Goal: Information Seeking & Learning: Learn about a topic

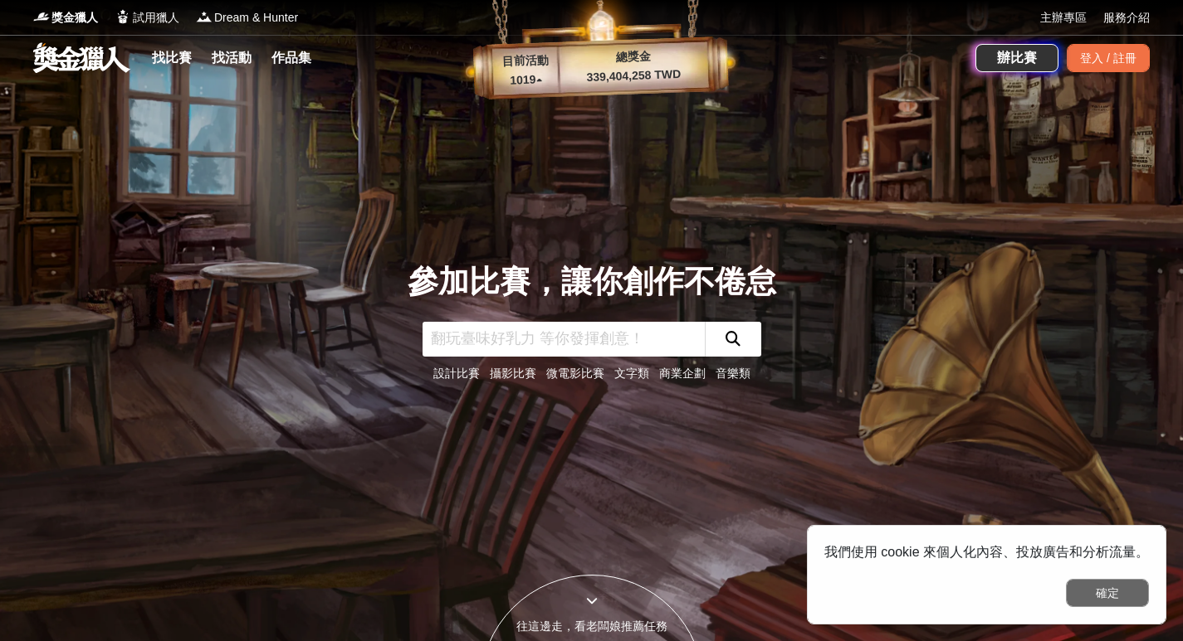
click at [1110, 593] on button "確定" at bounding box center [1107, 593] width 83 height 28
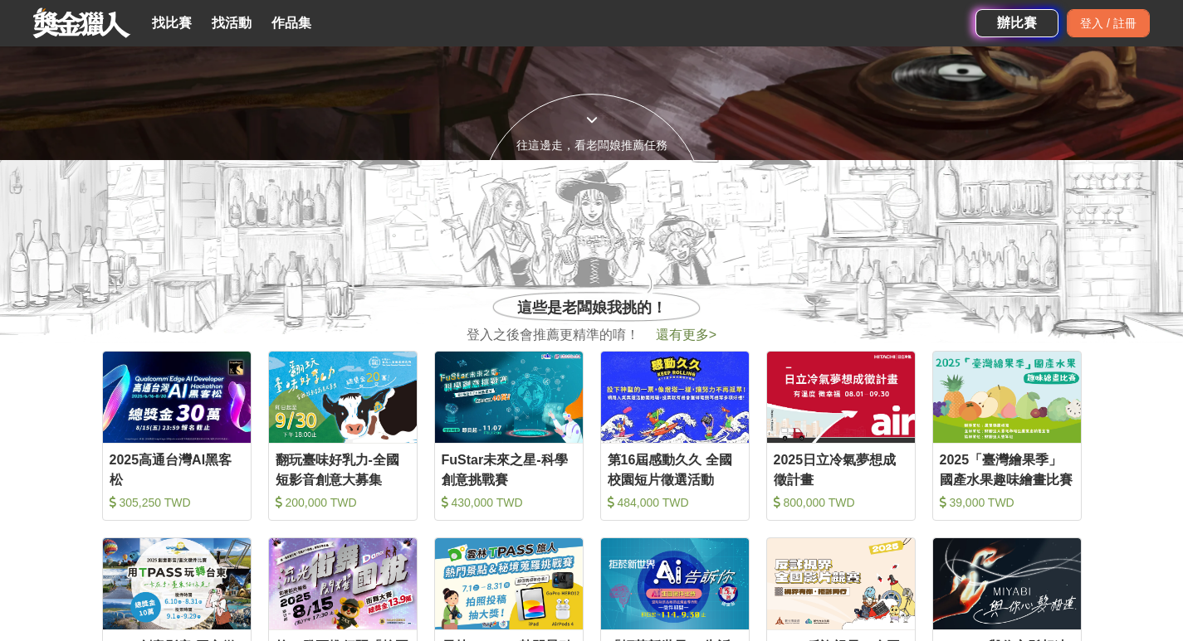
scroll to position [498, 0]
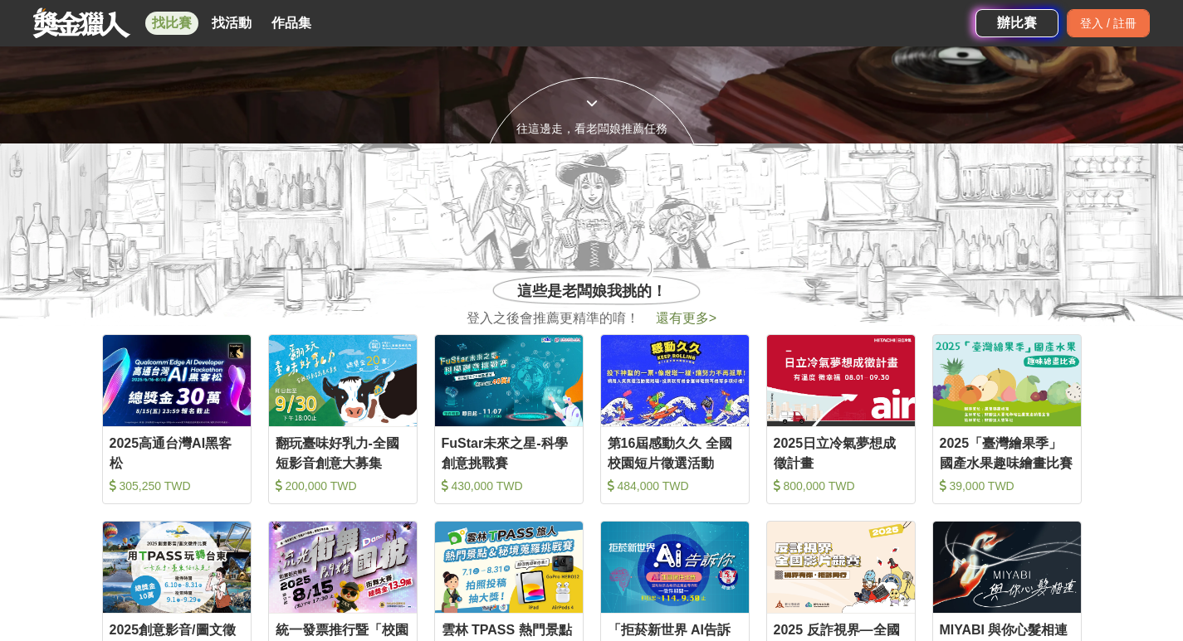
click at [156, 24] on link "找比賽" at bounding box center [171, 23] width 53 height 23
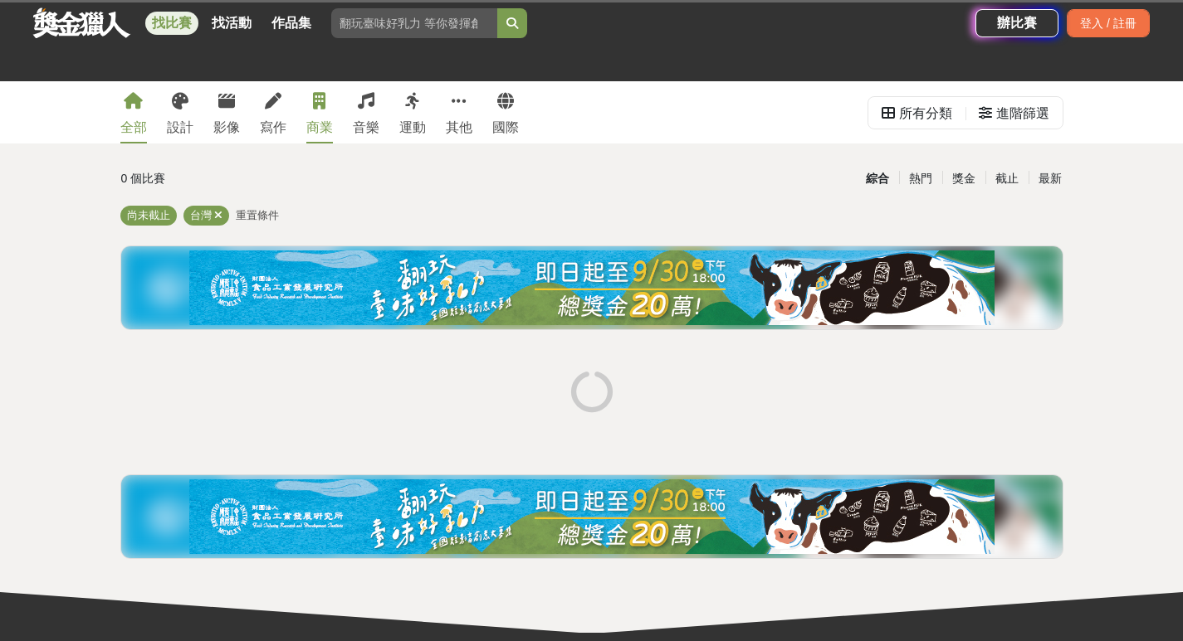
click at [323, 125] on div "商業" at bounding box center [319, 128] width 27 height 20
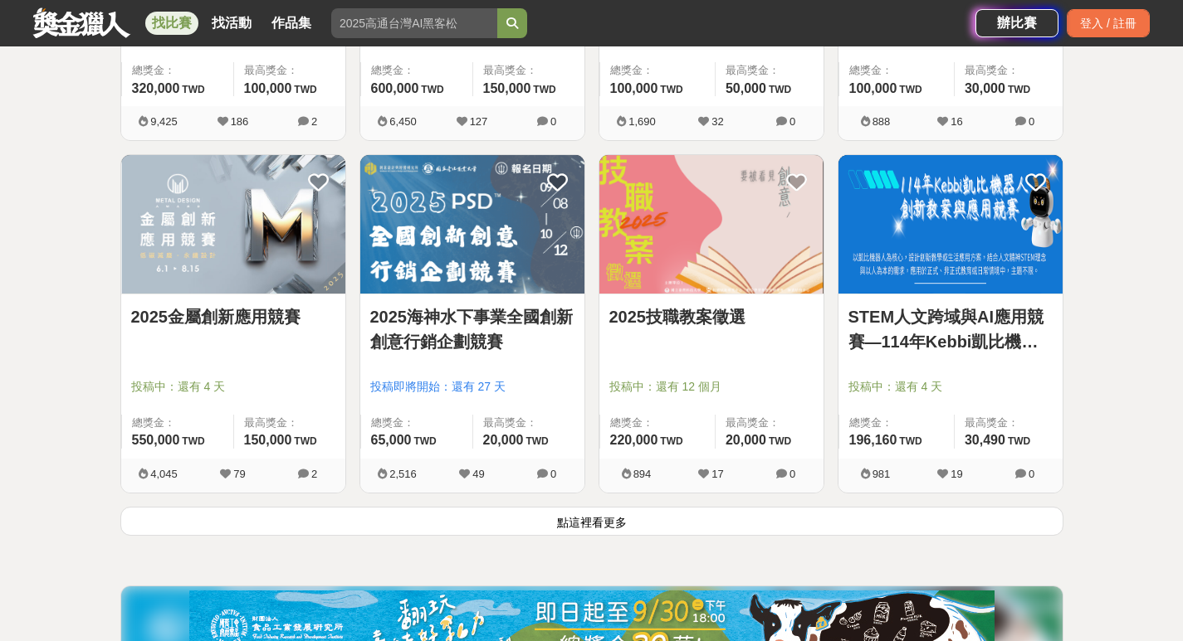
scroll to position [1992, 0]
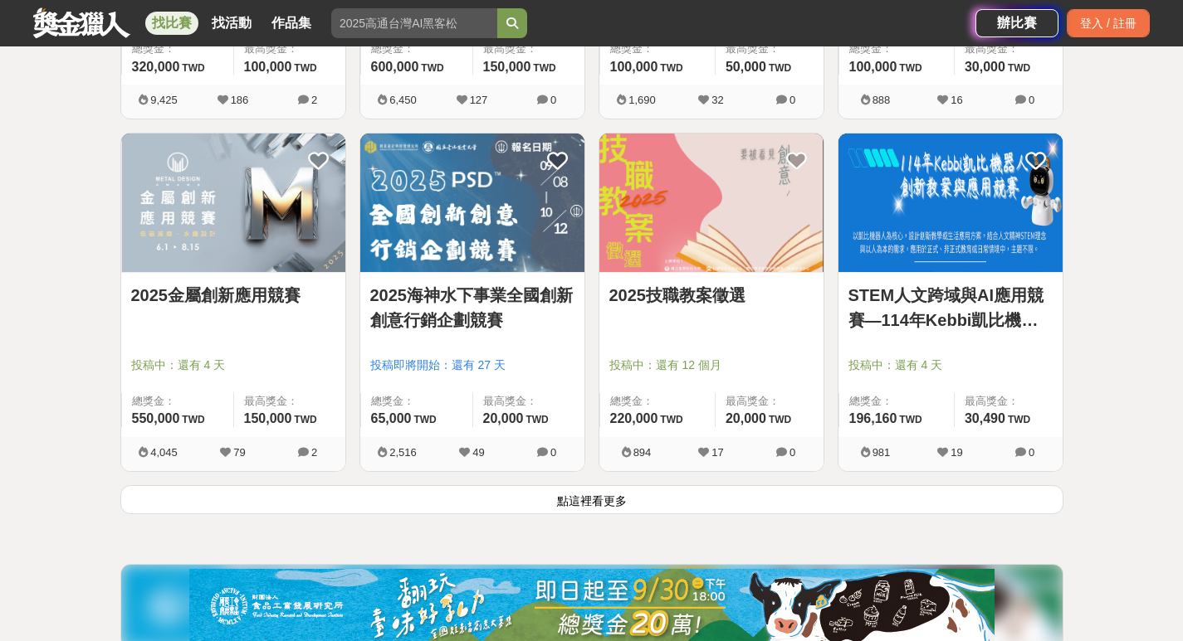
click at [623, 505] on button "點這裡看更多" at bounding box center [591, 499] width 943 height 29
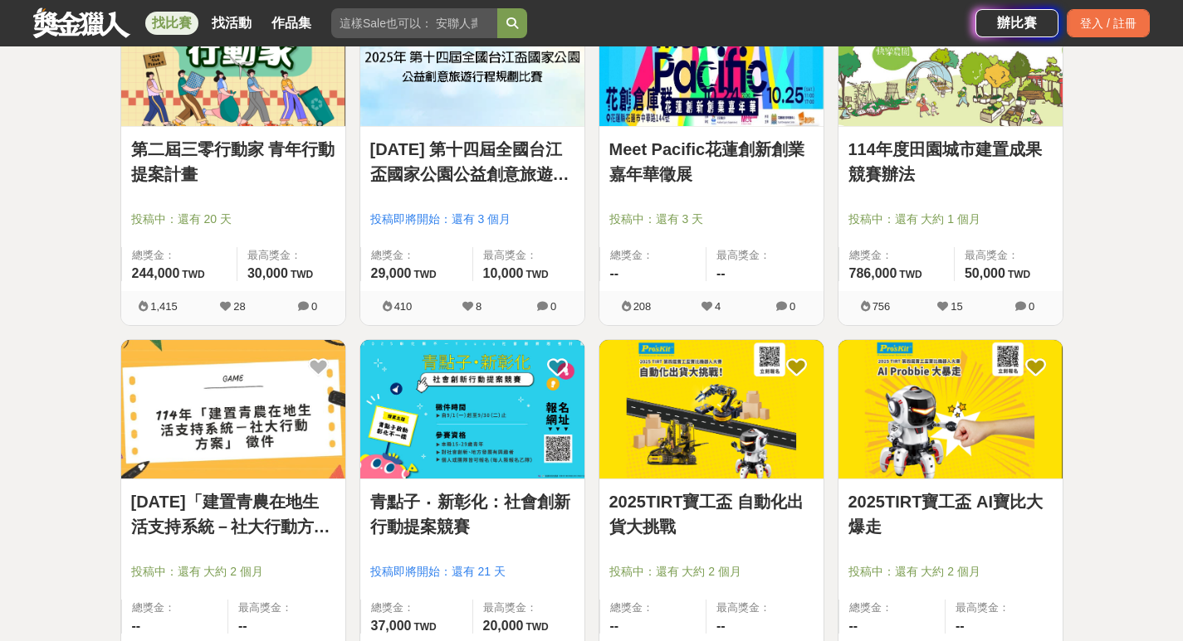
scroll to position [2904, 0]
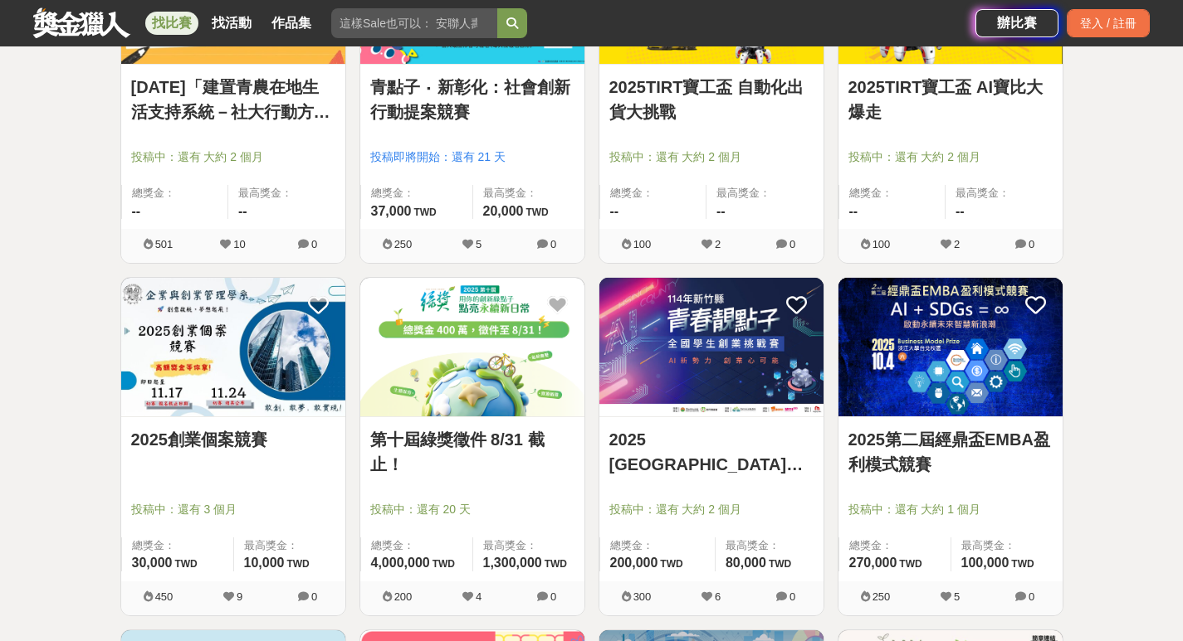
click at [294, 388] on img at bounding box center [233, 347] width 224 height 139
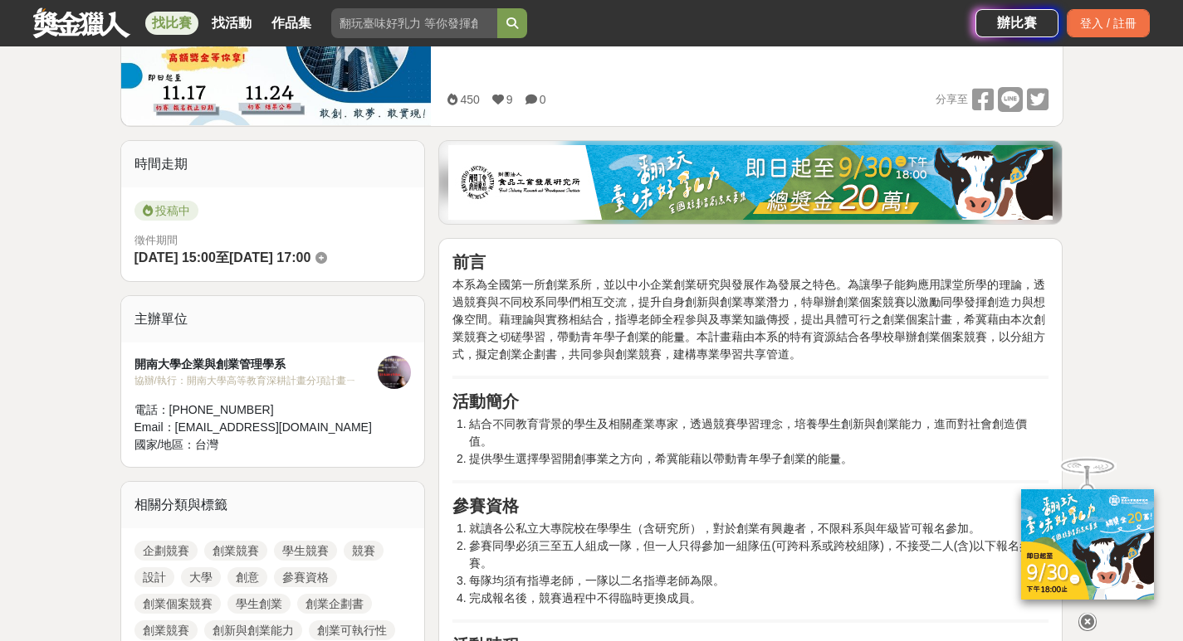
scroll to position [332, 0]
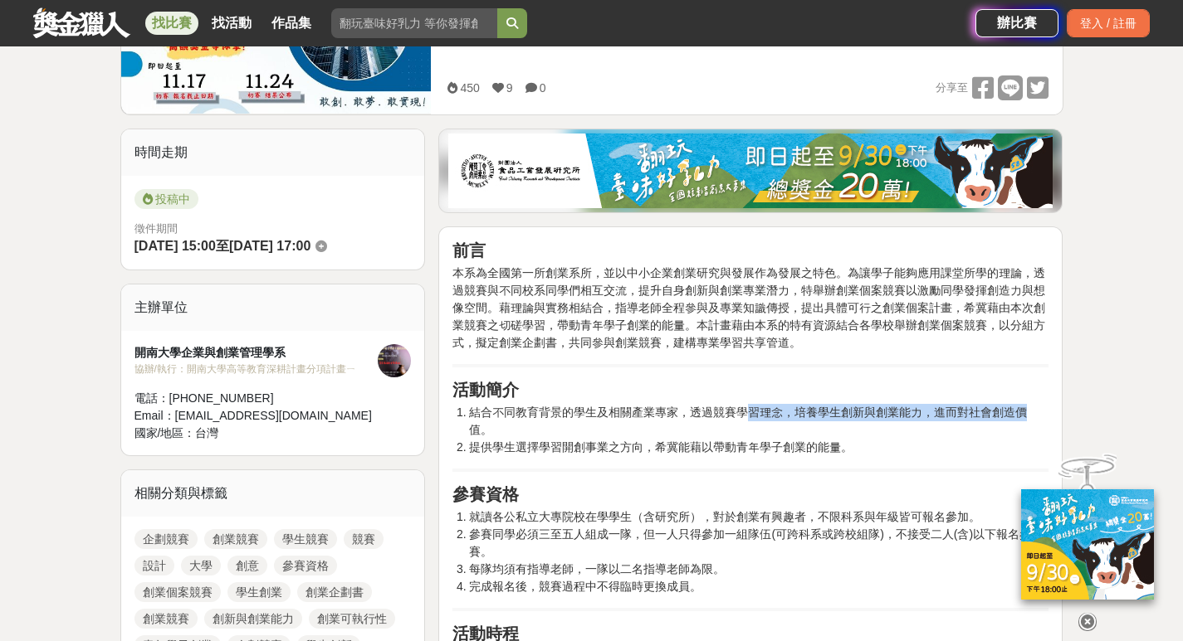
drag, startPoint x: 743, startPoint y: 411, endPoint x: 1042, endPoint y: 415, distance: 299.6
click at [1042, 415] on li "結合不同教育背景的學生及相關產業專家，透過競賽學習理念，培養學生創新與創業能力，進而對社會創造價值。" at bounding box center [758, 421] width 579 height 35
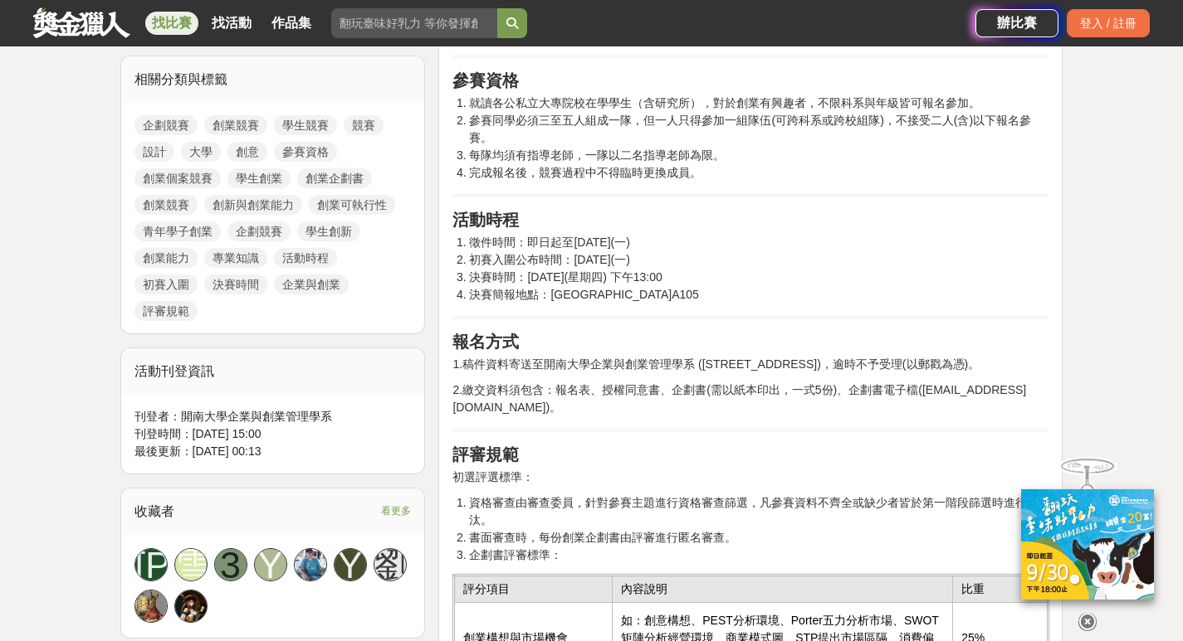
scroll to position [747, 0]
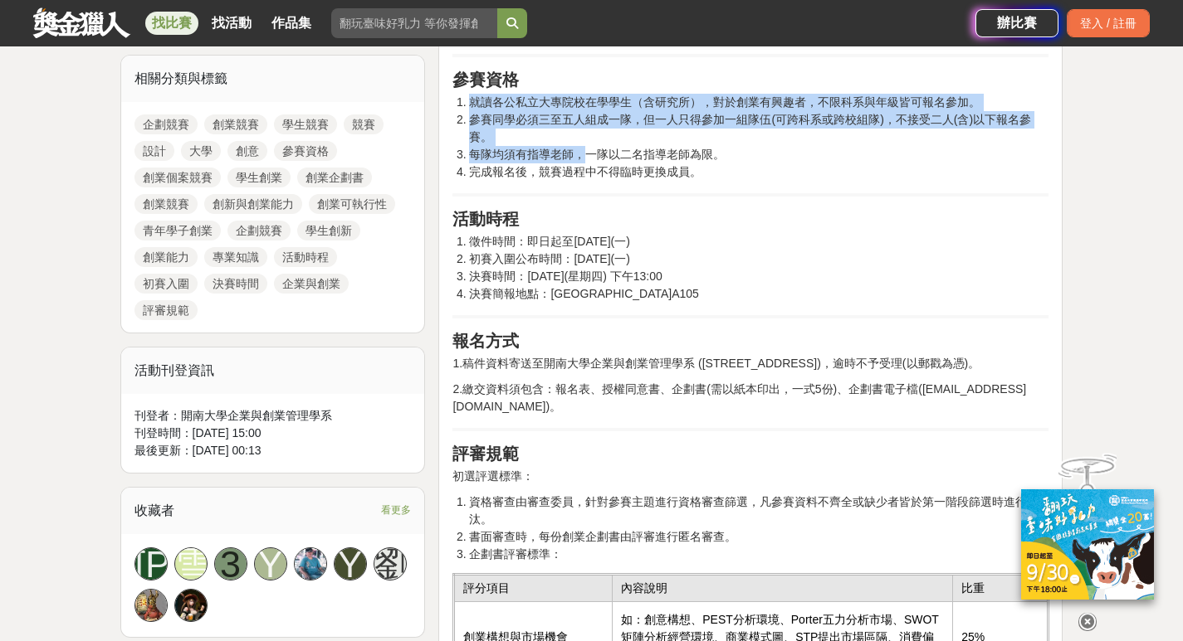
drag, startPoint x: 590, startPoint y: 158, endPoint x: 720, endPoint y: 185, distance: 133.0
click at [723, 173] on li "完成報名後，競賽過程中不得臨時更換成員。" at bounding box center [758, 171] width 579 height 17
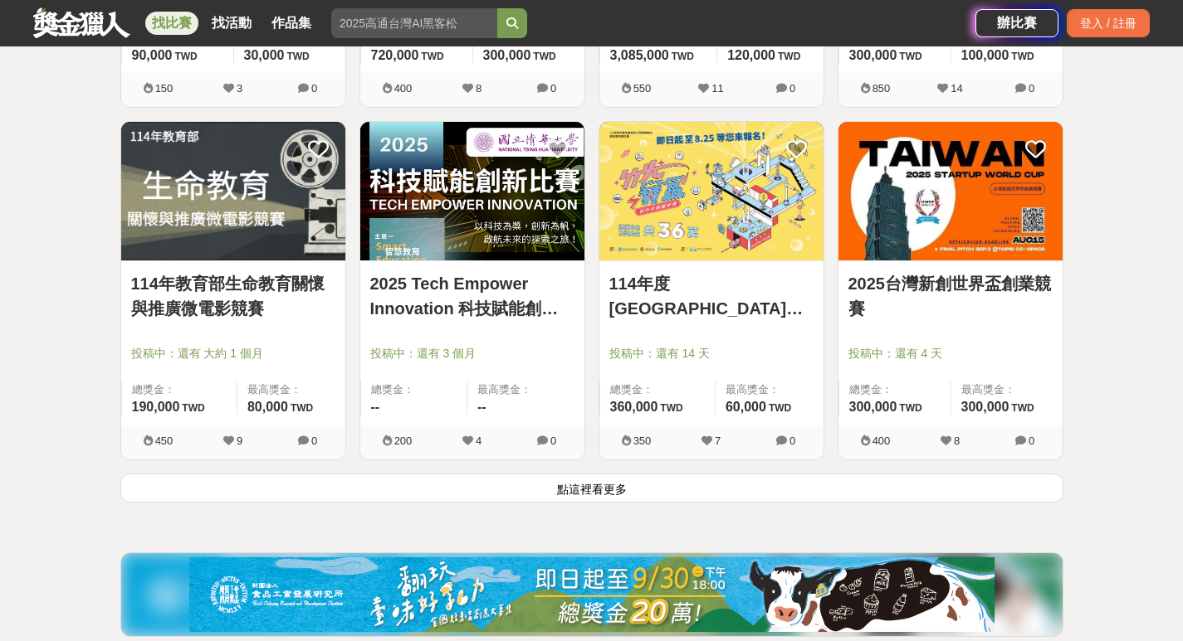
scroll to position [4149, 0]
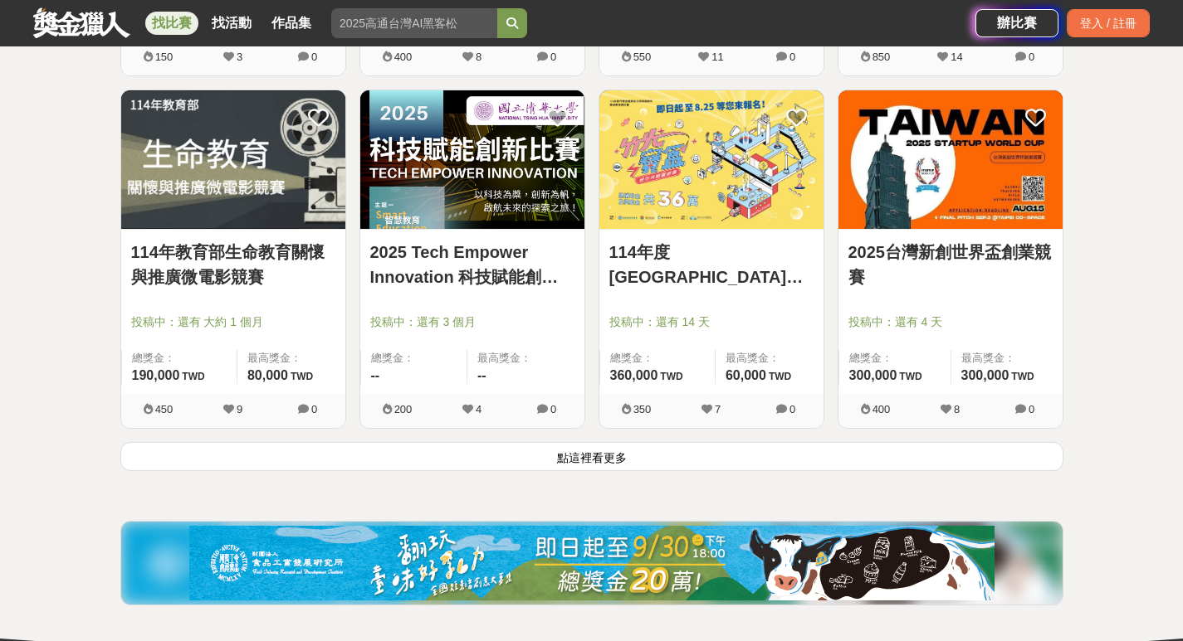
click at [549, 452] on button "點這裡看更多" at bounding box center [591, 456] width 943 height 29
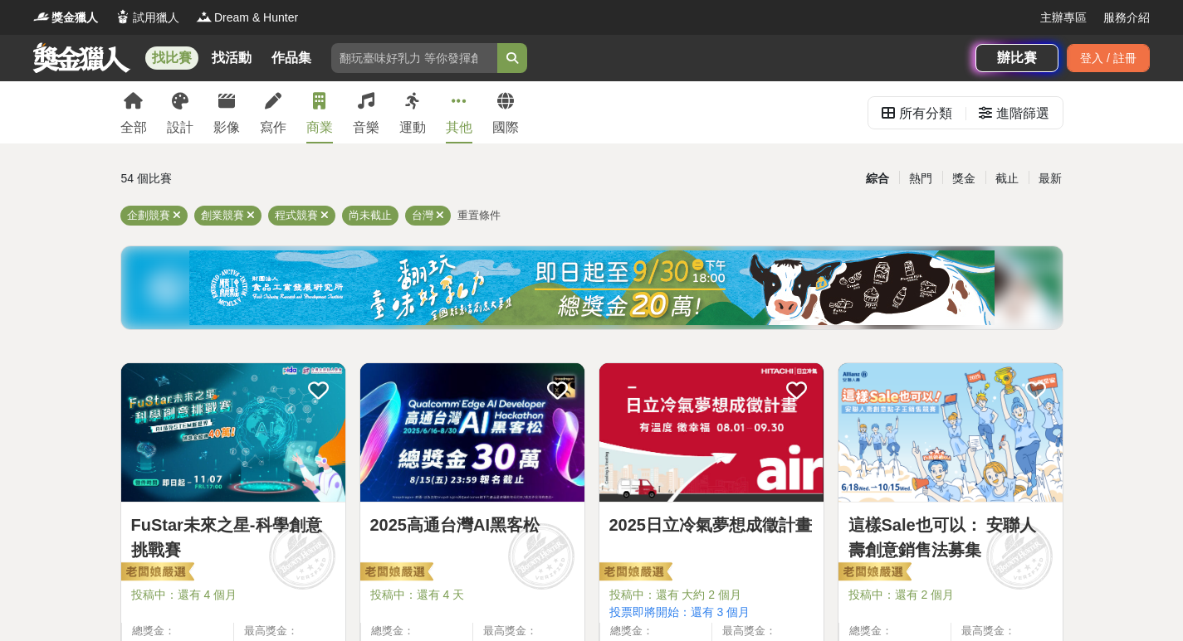
click at [459, 110] on icon at bounding box center [458, 101] width 15 height 17
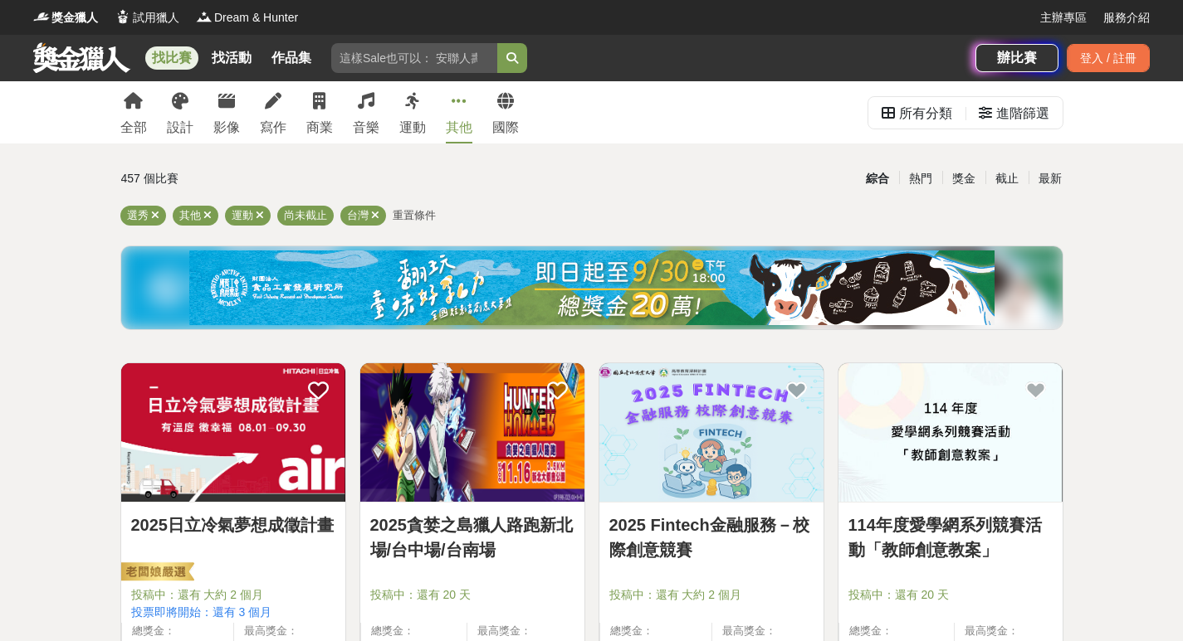
click at [723, 432] on img at bounding box center [711, 432] width 224 height 139
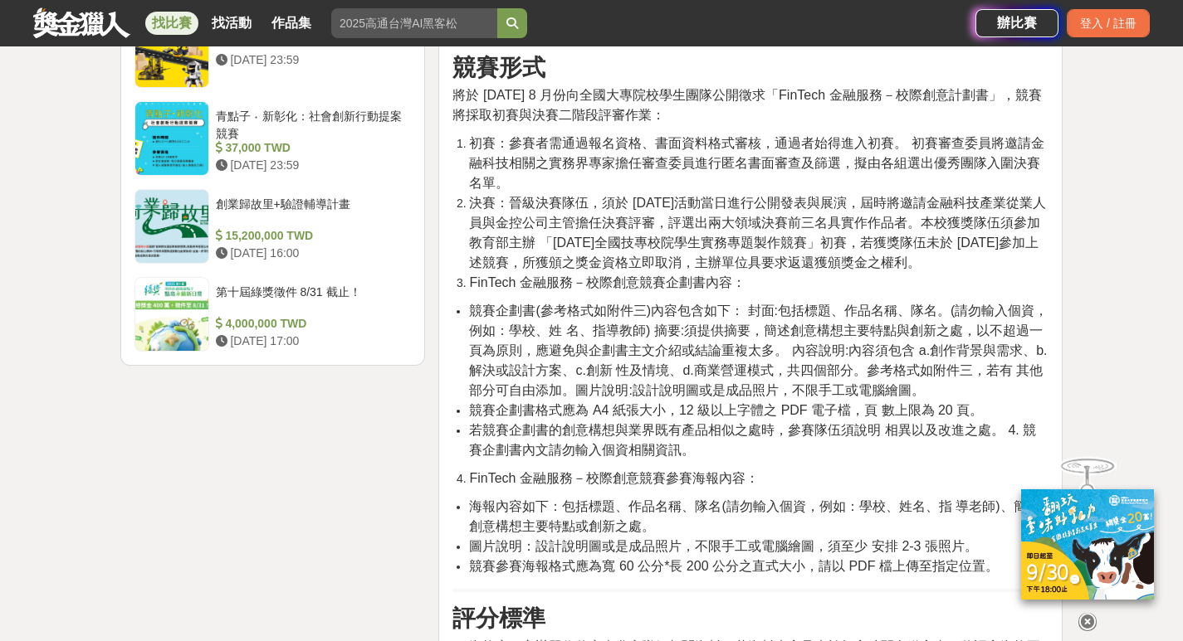
scroll to position [2075, 0]
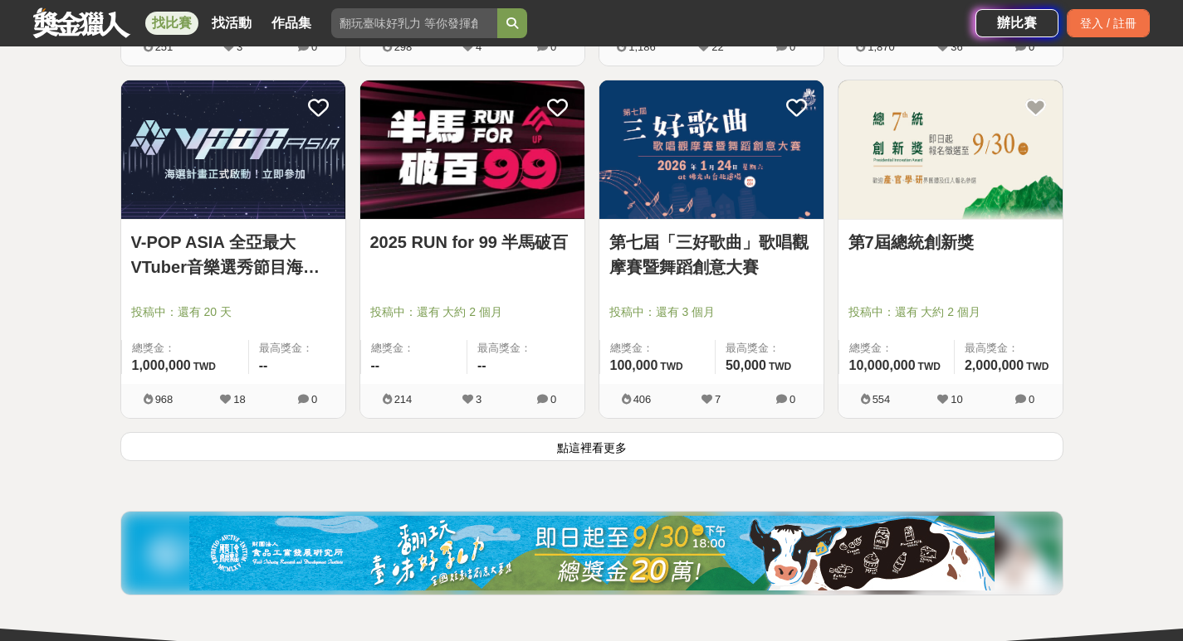
scroll to position [2077, 0]
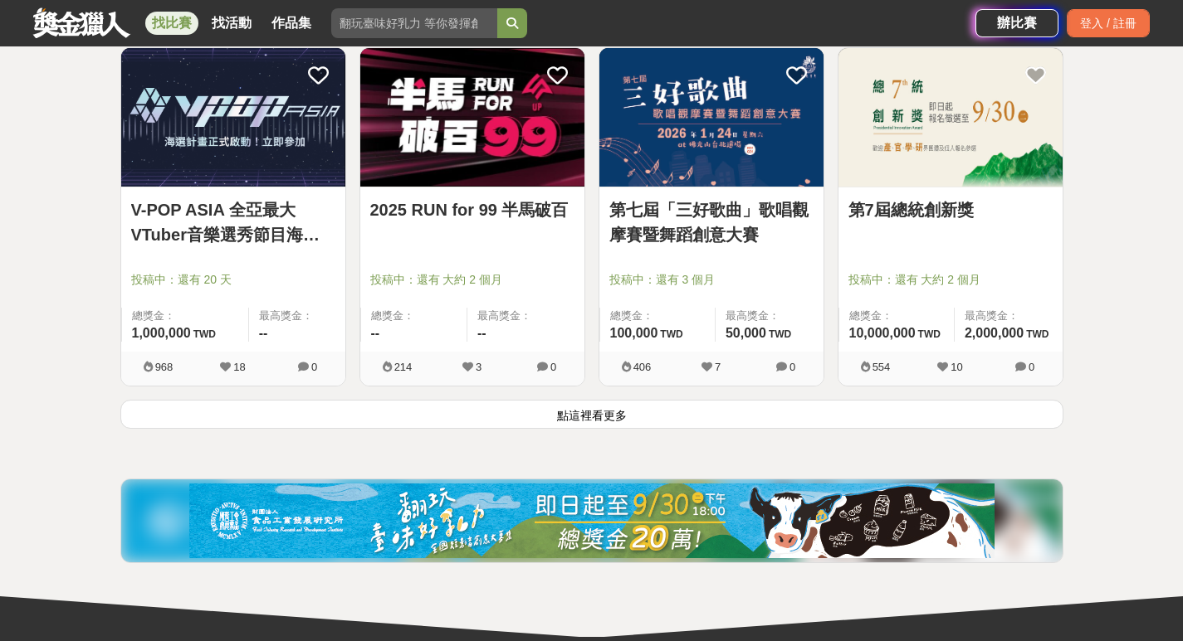
click at [266, 204] on link "V-POP ASIA 全亞最大VTuber音樂選秀節目海選計畫" at bounding box center [233, 223] width 204 height 50
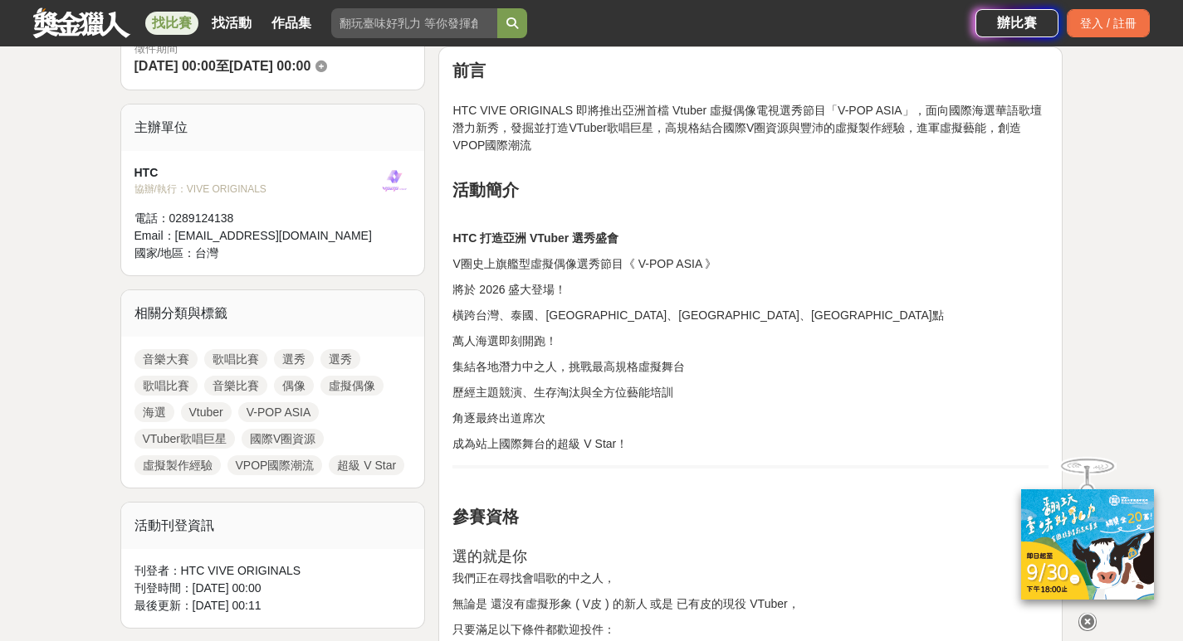
scroll to position [830, 0]
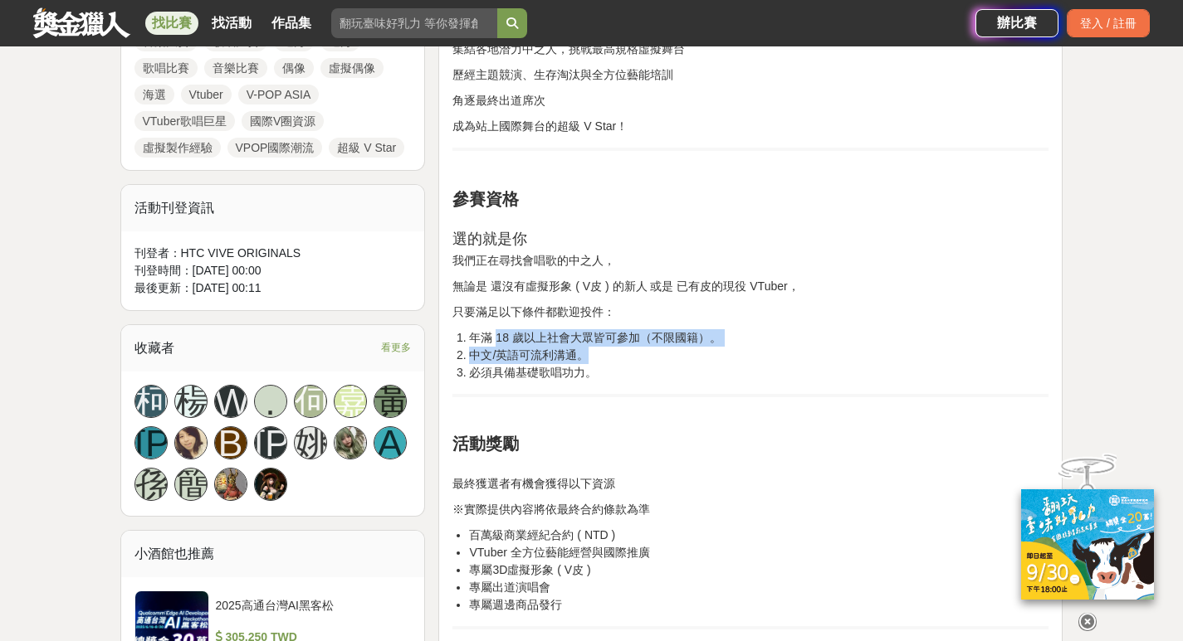
drag, startPoint x: 496, startPoint y: 338, endPoint x: 688, endPoint y: 354, distance: 192.4
click at [688, 354] on ol "年滿 18 歲以上社會大眾皆可參加（不限國籍）。 中文/英語可流利溝通。 必須具備基礎歌唱功力。" at bounding box center [750, 355] width 596 height 52
click at [675, 373] on li "必須具備基礎歌唱功力。" at bounding box center [758, 372] width 579 height 17
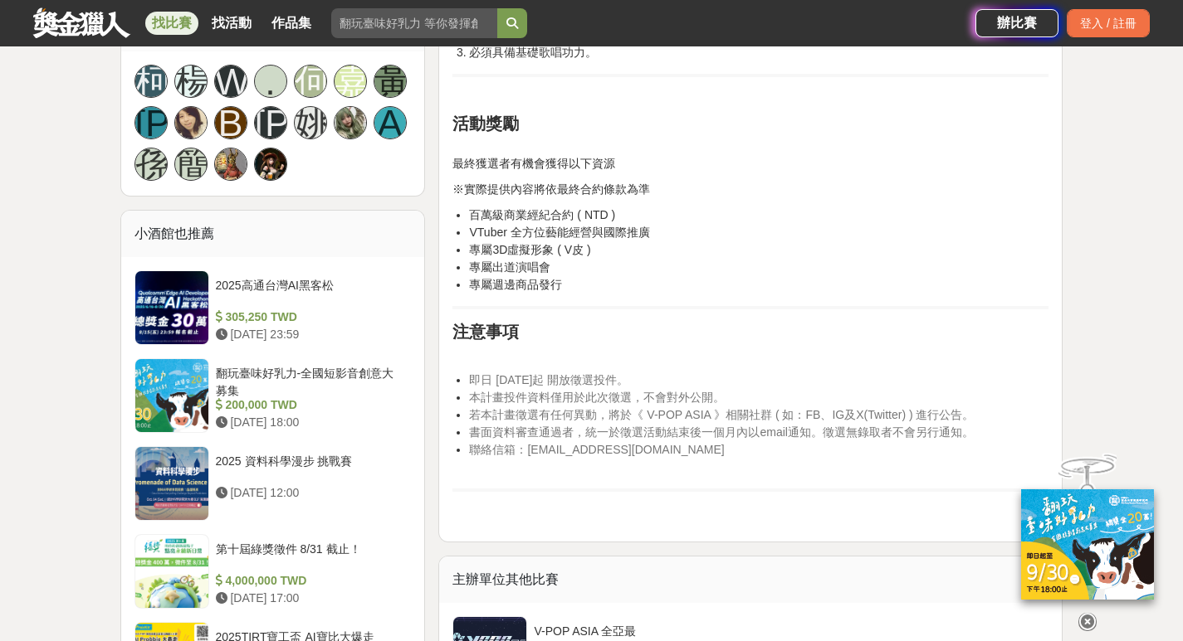
scroll to position [1162, 0]
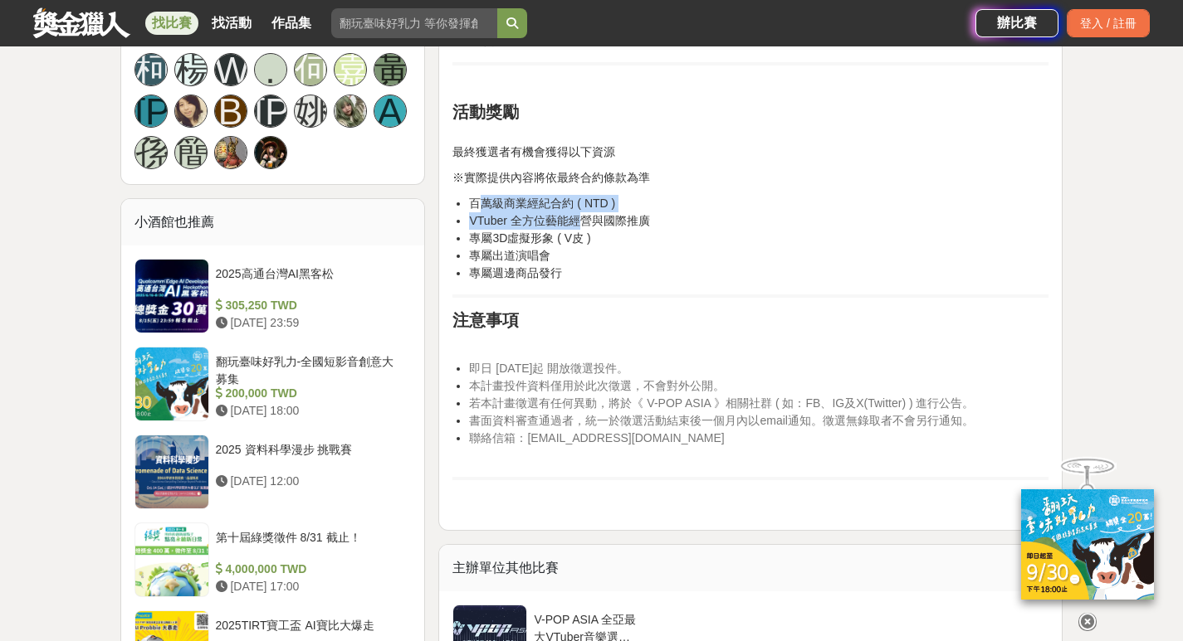
drag, startPoint x: 483, startPoint y: 207, endPoint x: 583, endPoint y: 214, distance: 99.9
click at [583, 214] on ul "百萬級商業經紀合約 ( NTD ) VTuber 全方位藝能經營與國際推廣 專屬3D虛擬形象 ( V皮 ) 專屬出道演唱會 專屬週邊商品發行" at bounding box center [750, 238] width 596 height 87
click at [602, 270] on li "專屬週邊商品發行" at bounding box center [758, 273] width 579 height 17
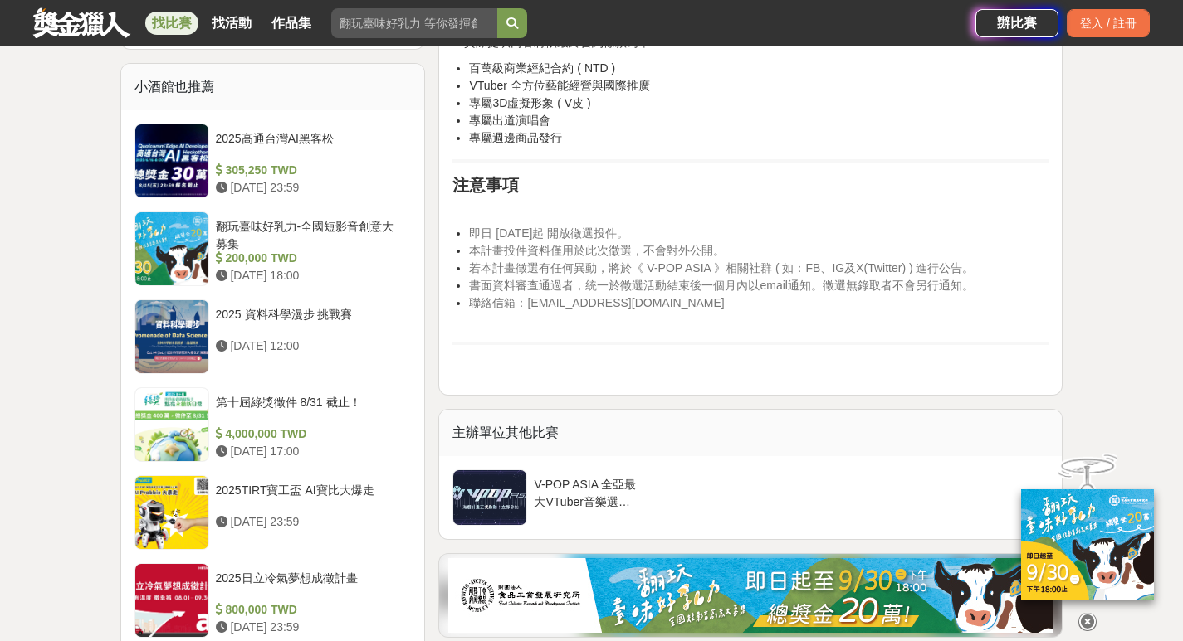
scroll to position [1660, 0]
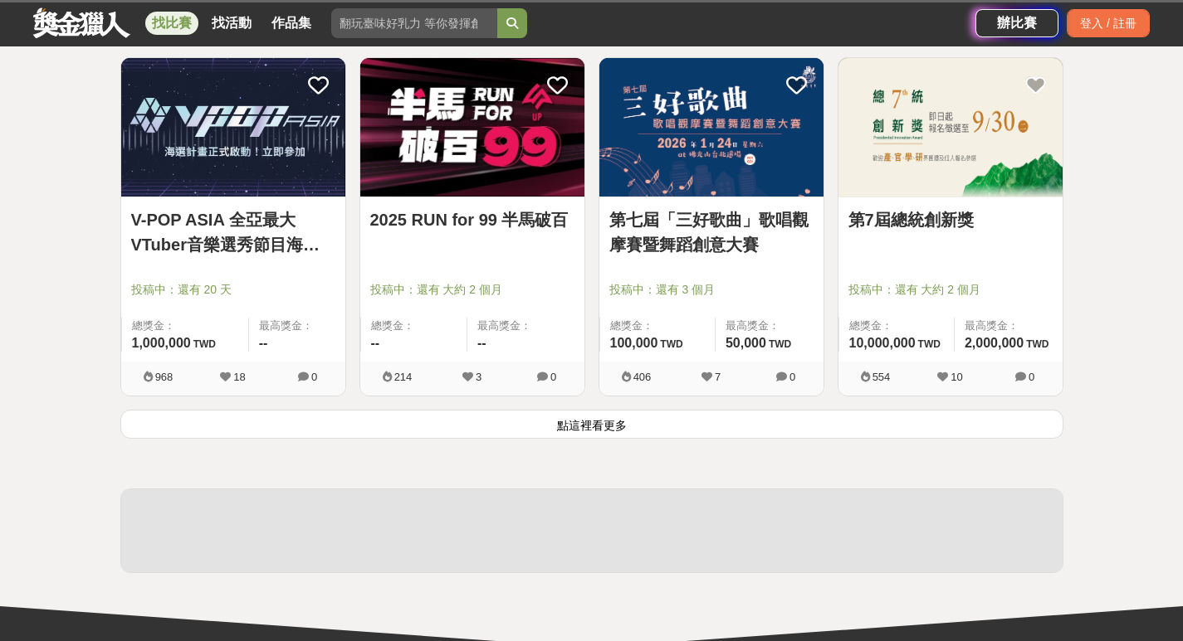
scroll to position [2077, 0]
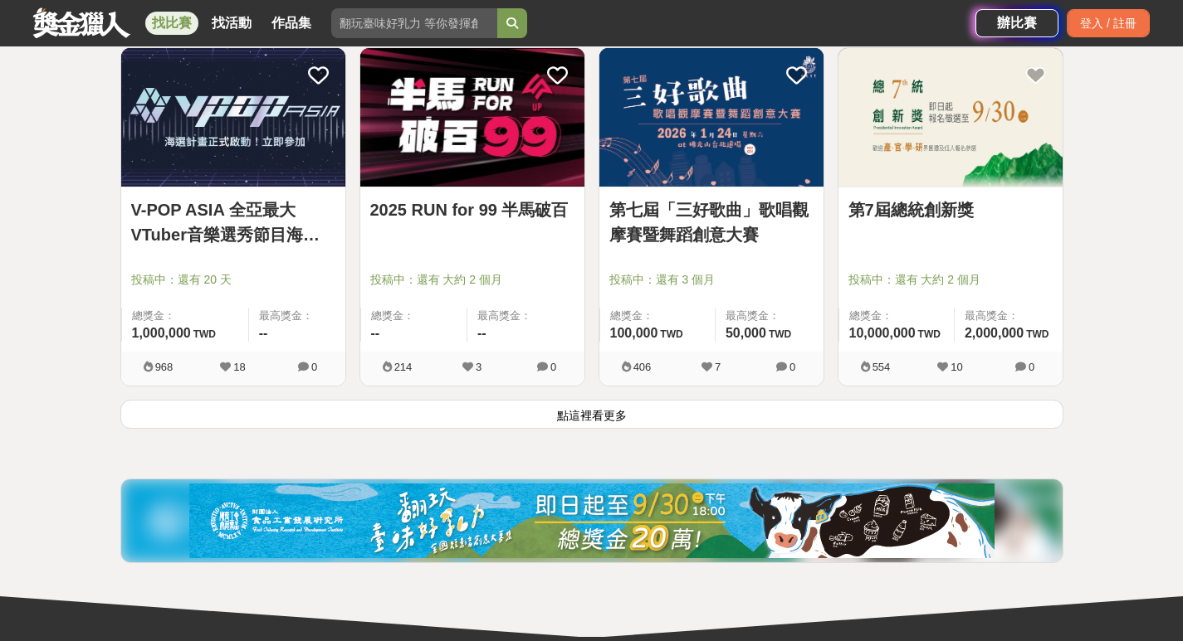
click at [587, 407] on button "點這裡看更多" at bounding box center [591, 414] width 943 height 29
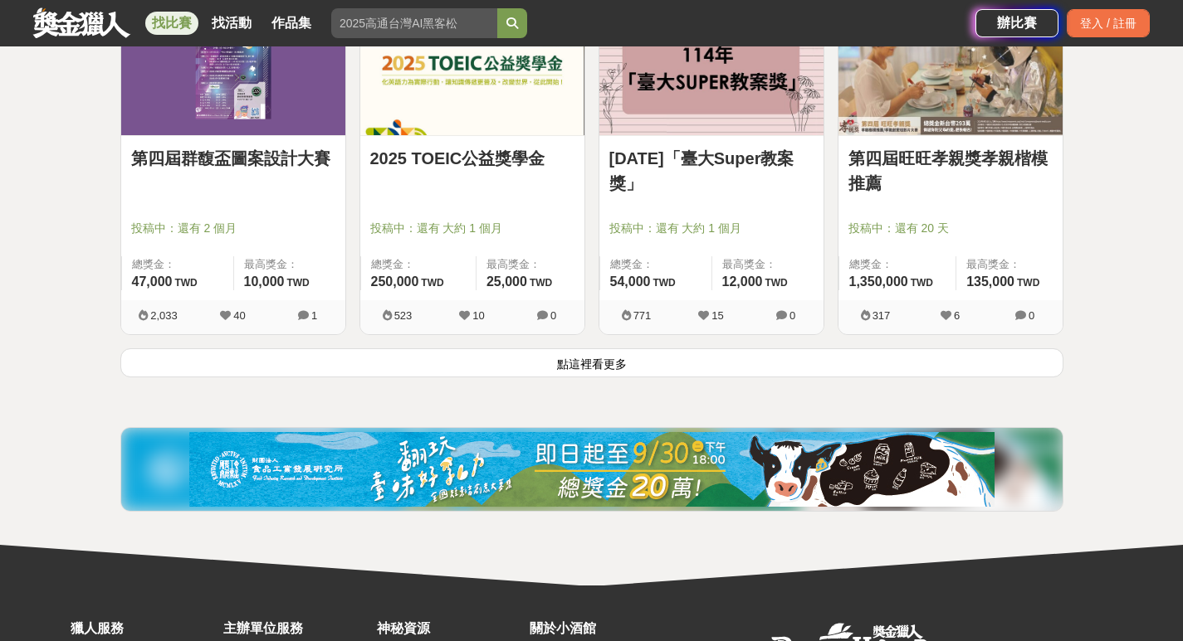
scroll to position [4318, 0]
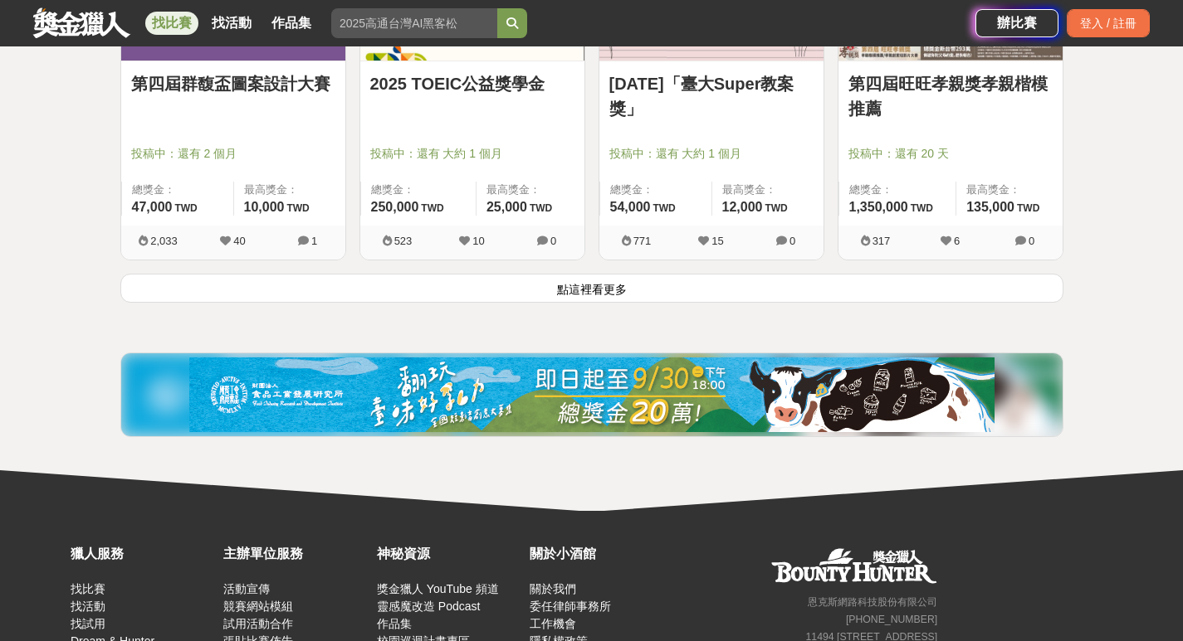
click at [632, 295] on button "點這裡看更多" at bounding box center [591, 288] width 943 height 29
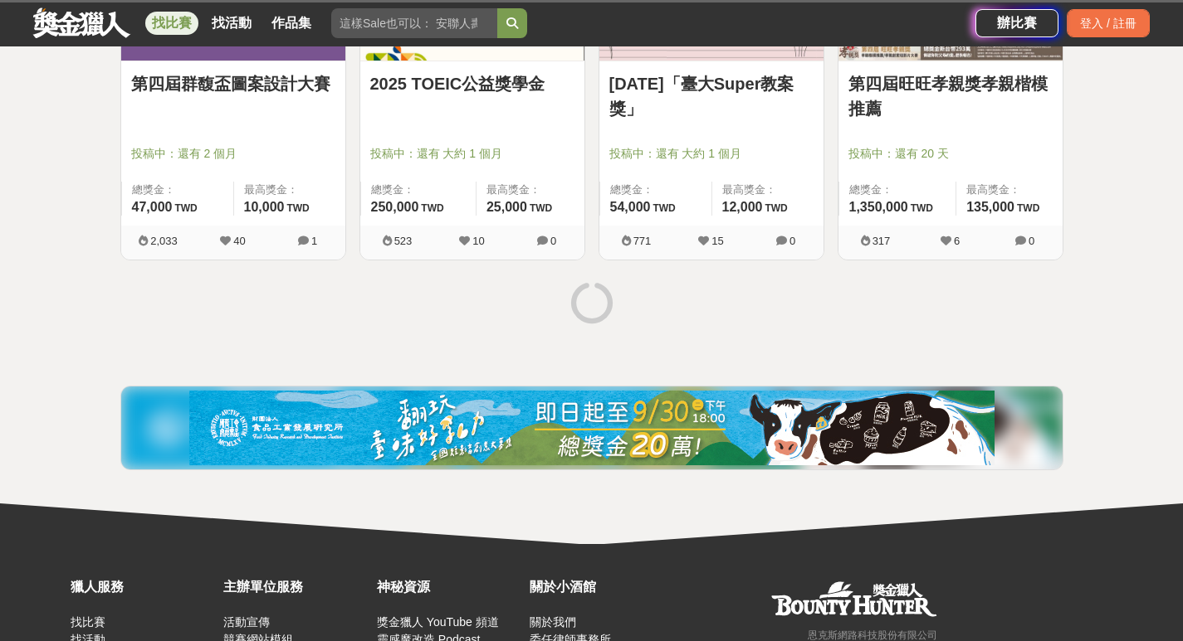
click at [496, 76] on link "2025 TOEIC公益獎學金" at bounding box center [472, 83] width 204 height 25
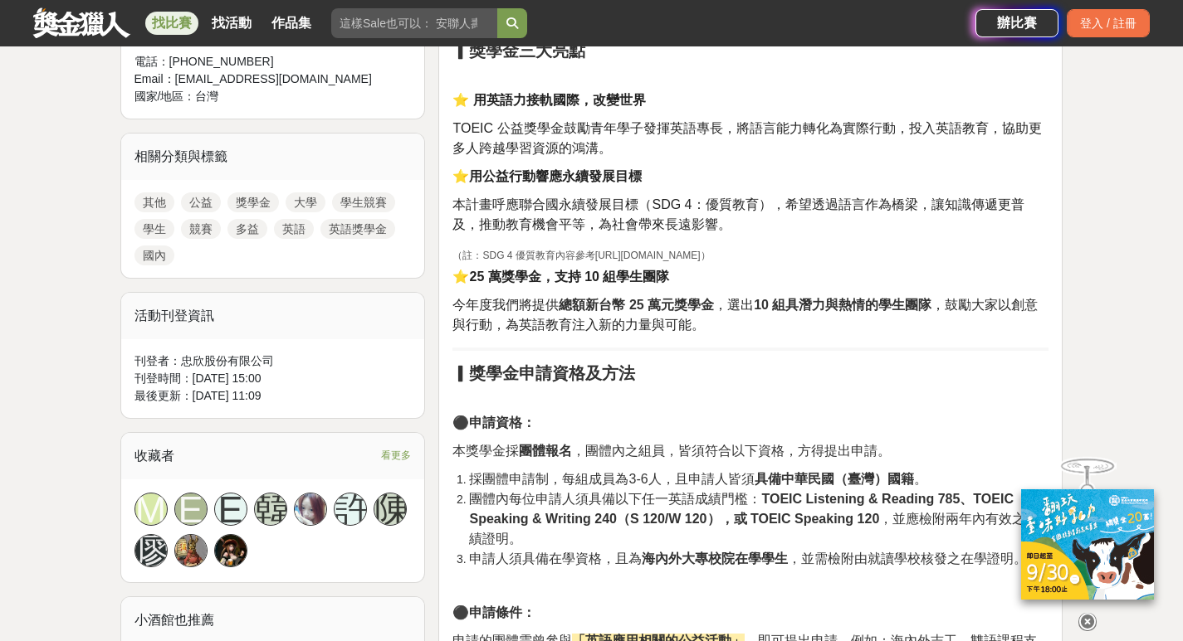
scroll to position [830, 0]
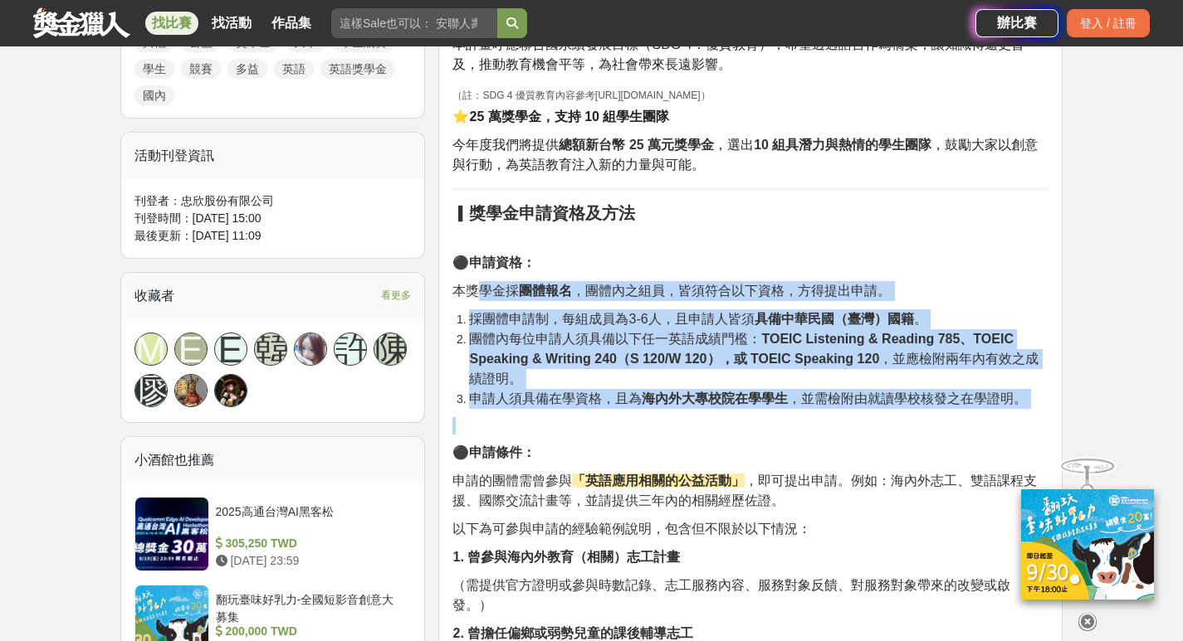
drag, startPoint x: 476, startPoint y: 294, endPoint x: 977, endPoint y: 411, distance: 513.9
click at [564, 353] on strong "TOEIC Listening & Reading 785、TOEIC Speaking & Writing 240（S 120/W 120），或 TOEIC…" at bounding box center [741, 349] width 544 height 34
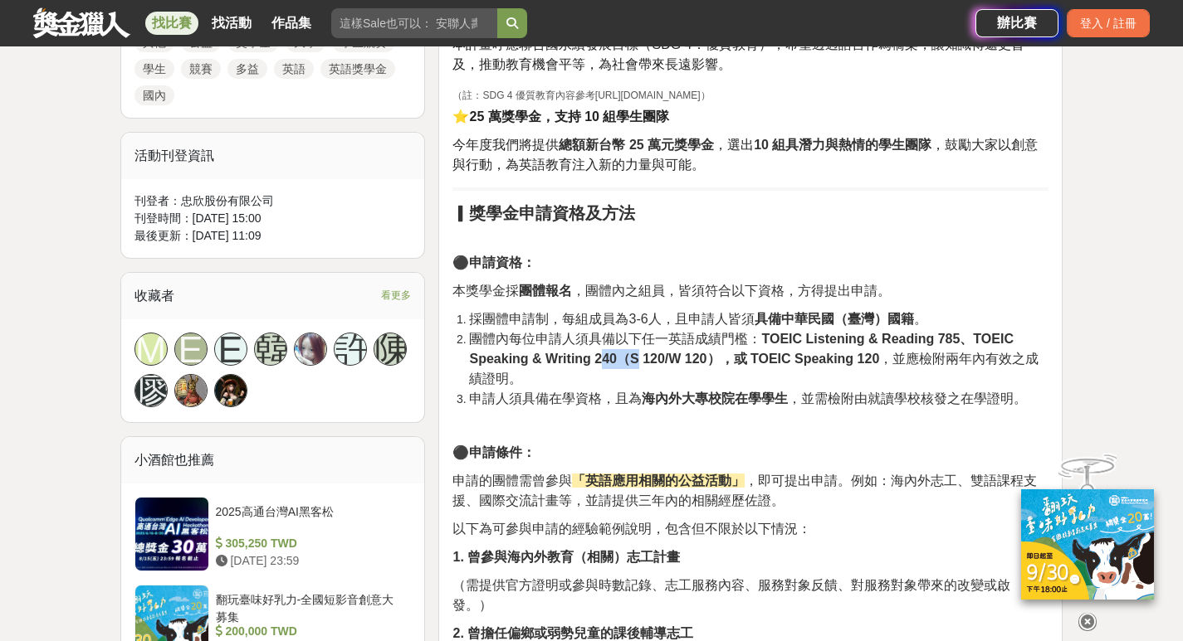
drag, startPoint x: 603, startPoint y: 365, endPoint x: 641, endPoint y: 362, distance: 38.3
click at [641, 362] on strong "TOEIC Listening & Reading 785、TOEIC Speaking & Writing 240（S 120/W 120），或 TOEIC…" at bounding box center [741, 349] width 544 height 34
click at [624, 377] on li "團體內每位申請人須具備以下任一英語成績門檻： TOEIC Listening & Reading 785、TOEIC Speaking & Writing 2…" at bounding box center [758, 359] width 579 height 60
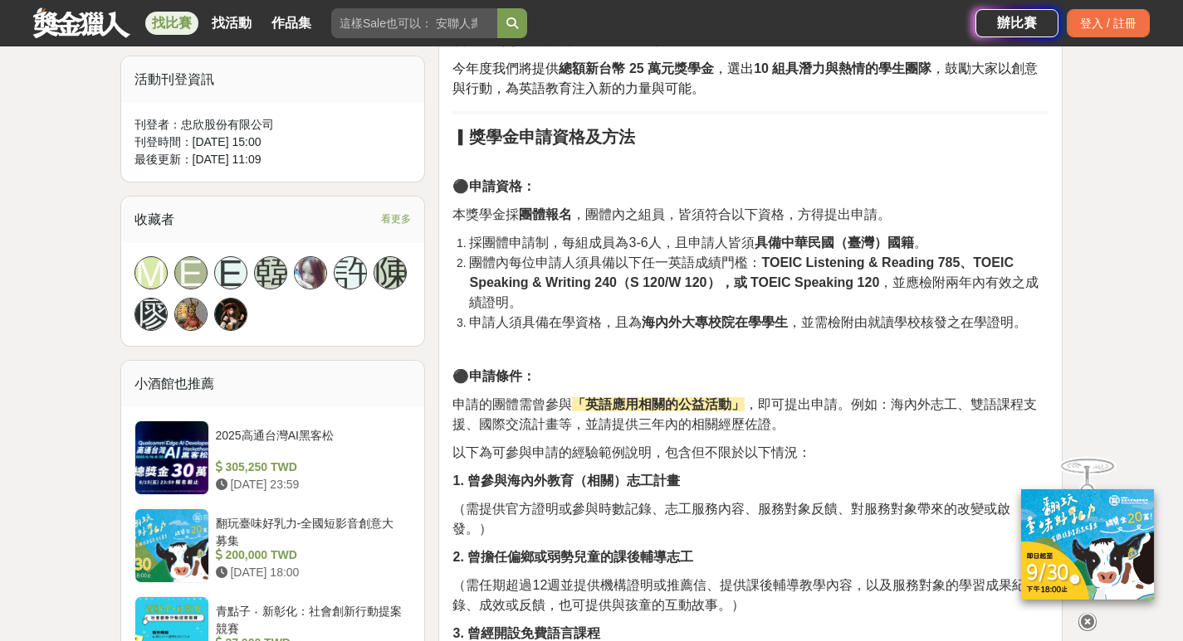
scroll to position [1245, 0]
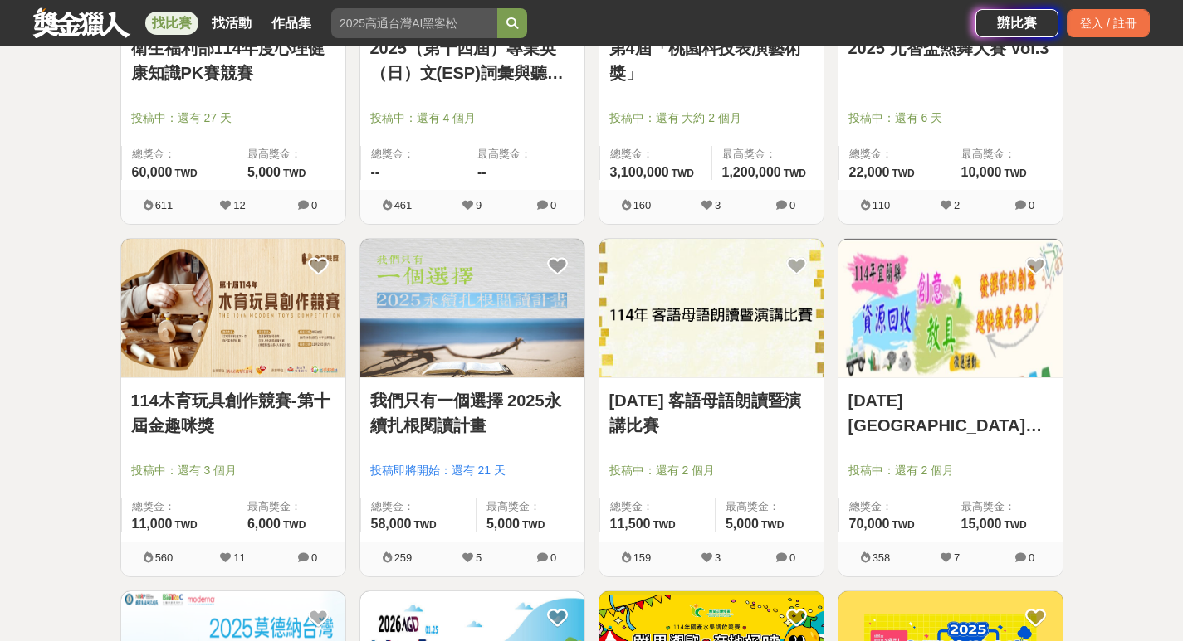
scroll to position [6143, 0]
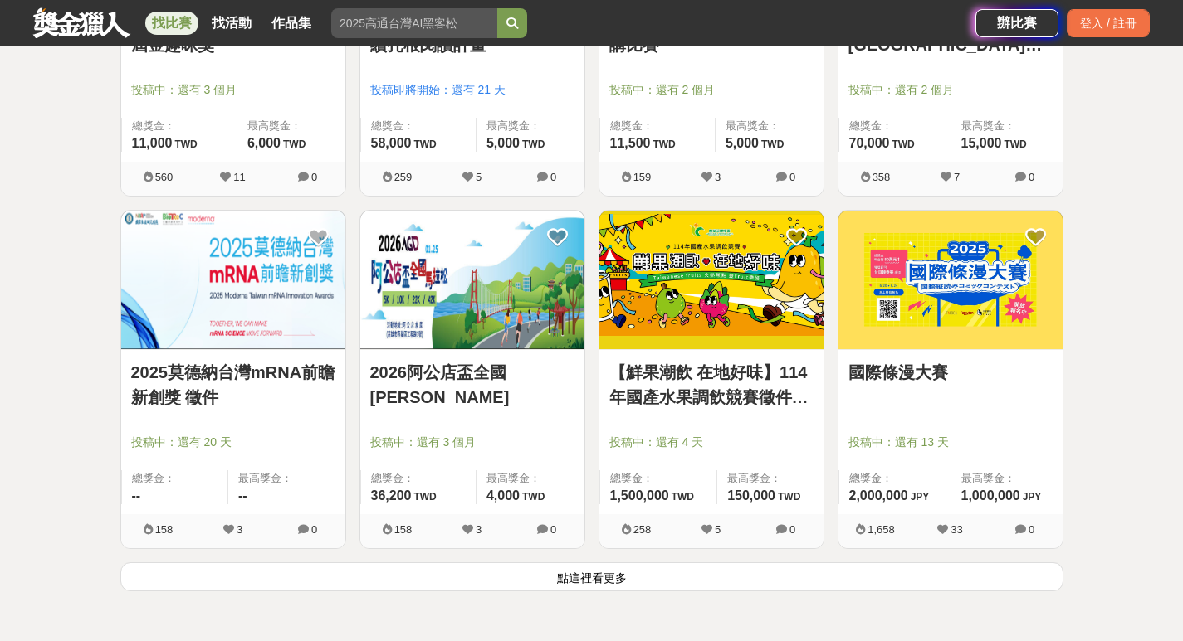
click at [719, 565] on button "點這裡看更多" at bounding box center [591, 577] width 943 height 29
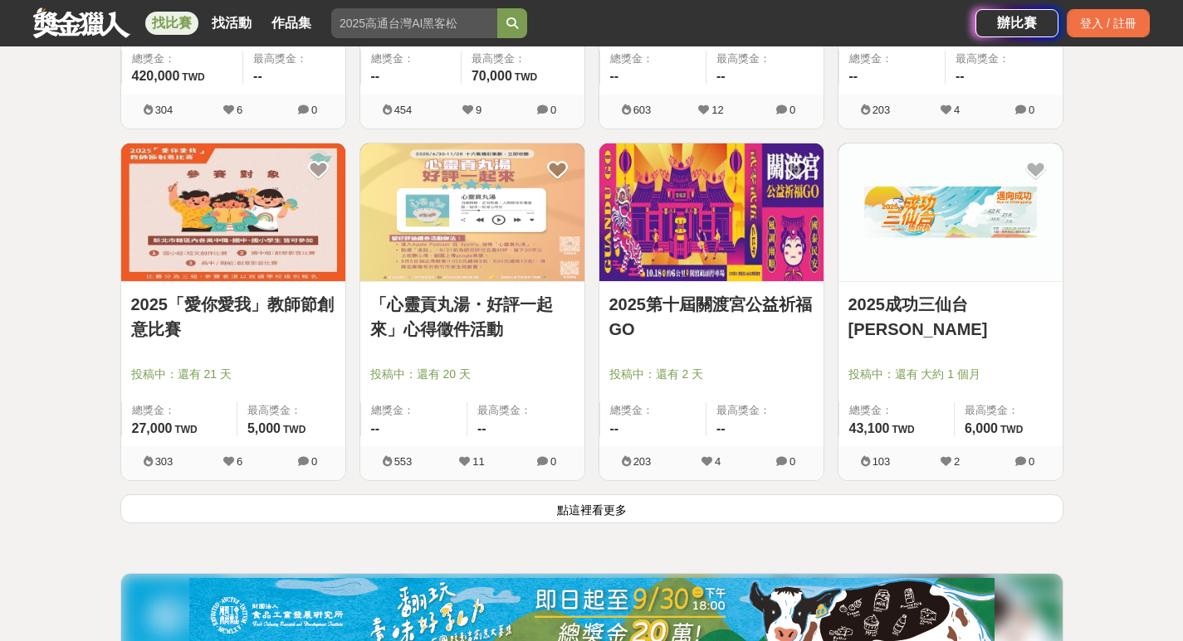
scroll to position [8393, 0]
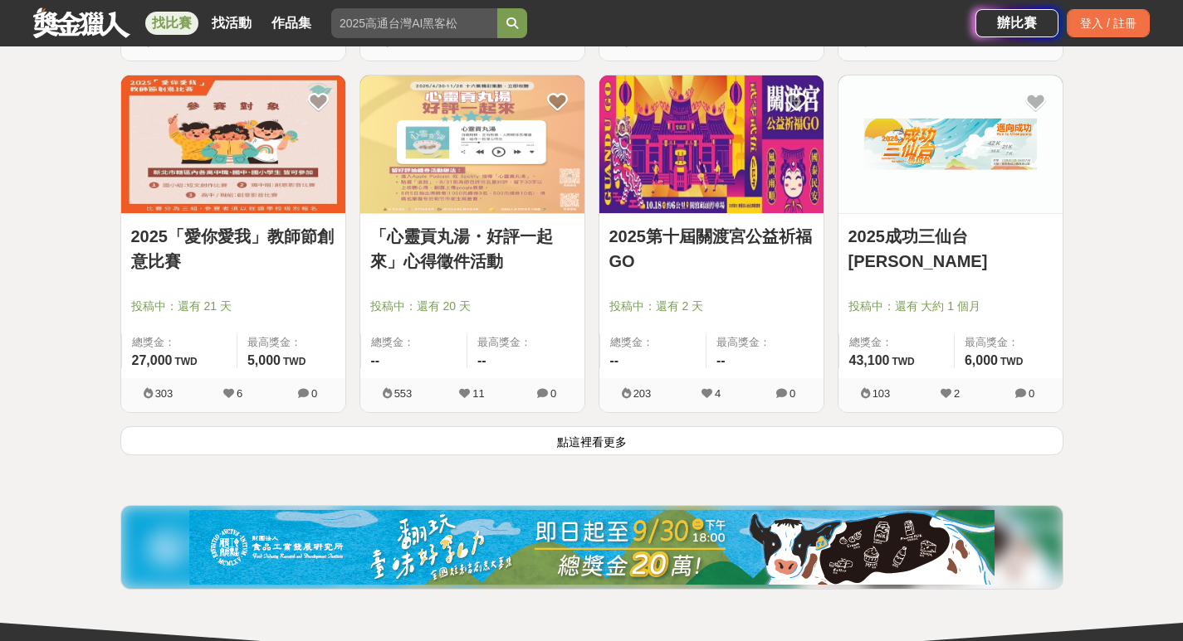
click at [573, 432] on button "點這裡看更多" at bounding box center [591, 441] width 943 height 29
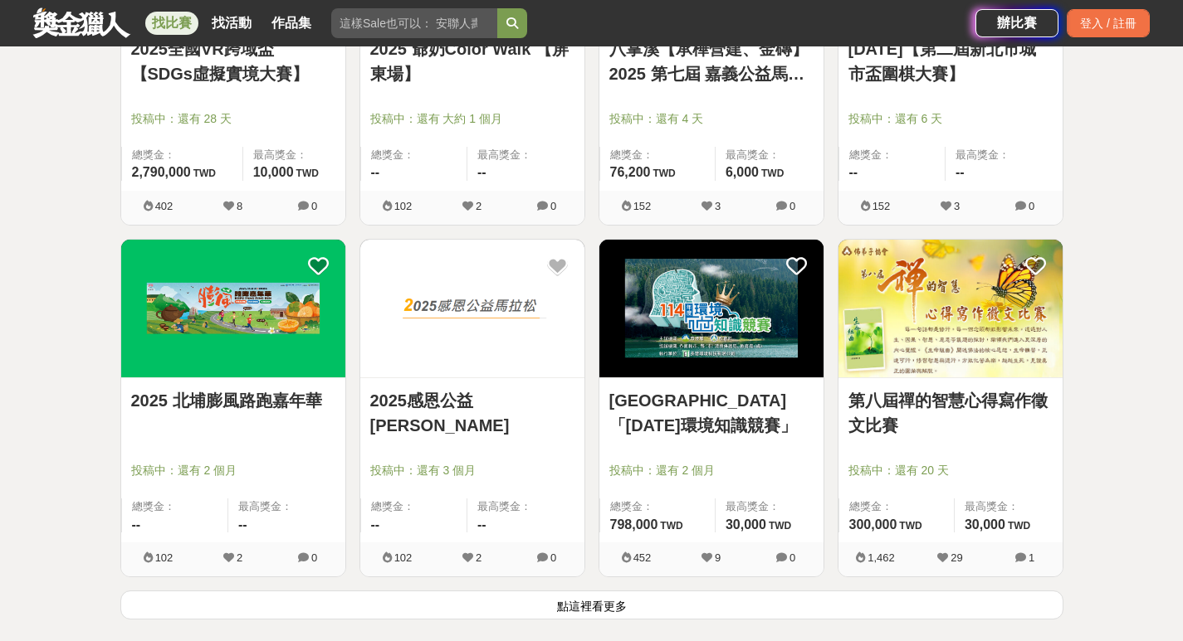
scroll to position [10385, 0]
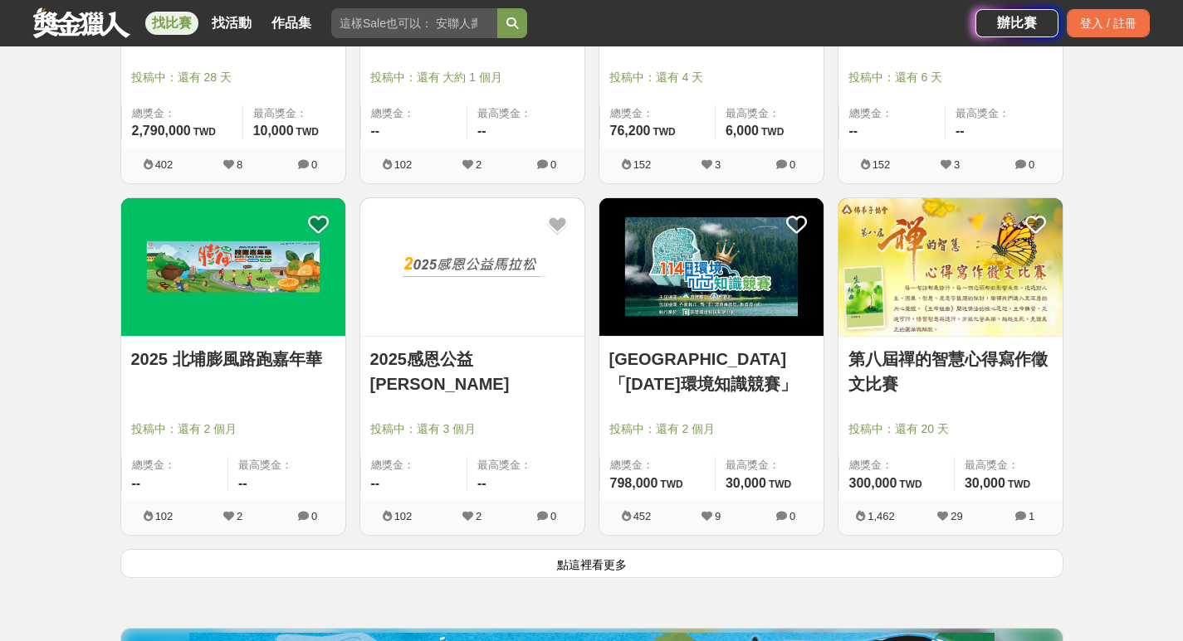
click at [644, 577] on button "點這裡看更多" at bounding box center [591, 563] width 943 height 29
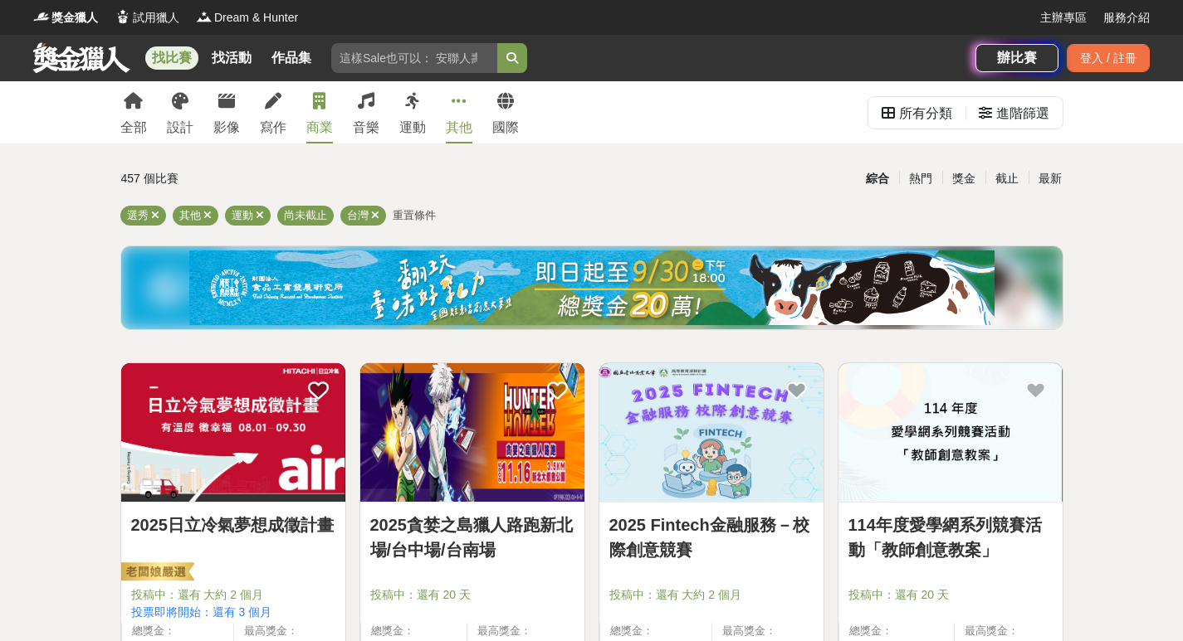
click at [319, 115] on link "商業" at bounding box center [319, 112] width 27 height 62
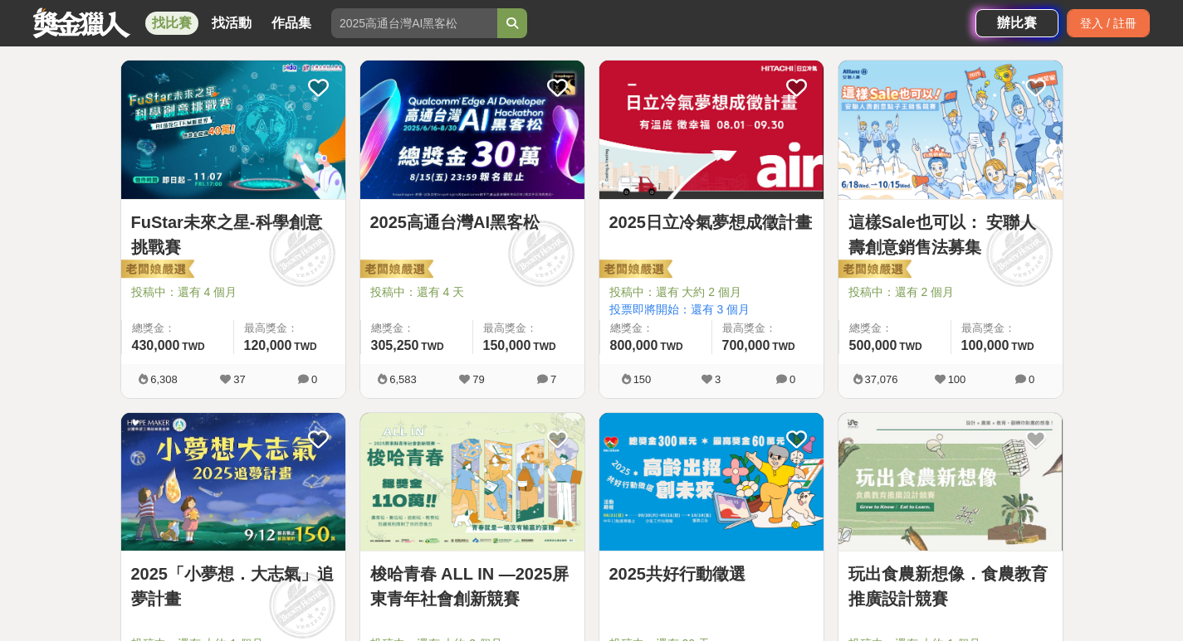
scroll to position [332, 0]
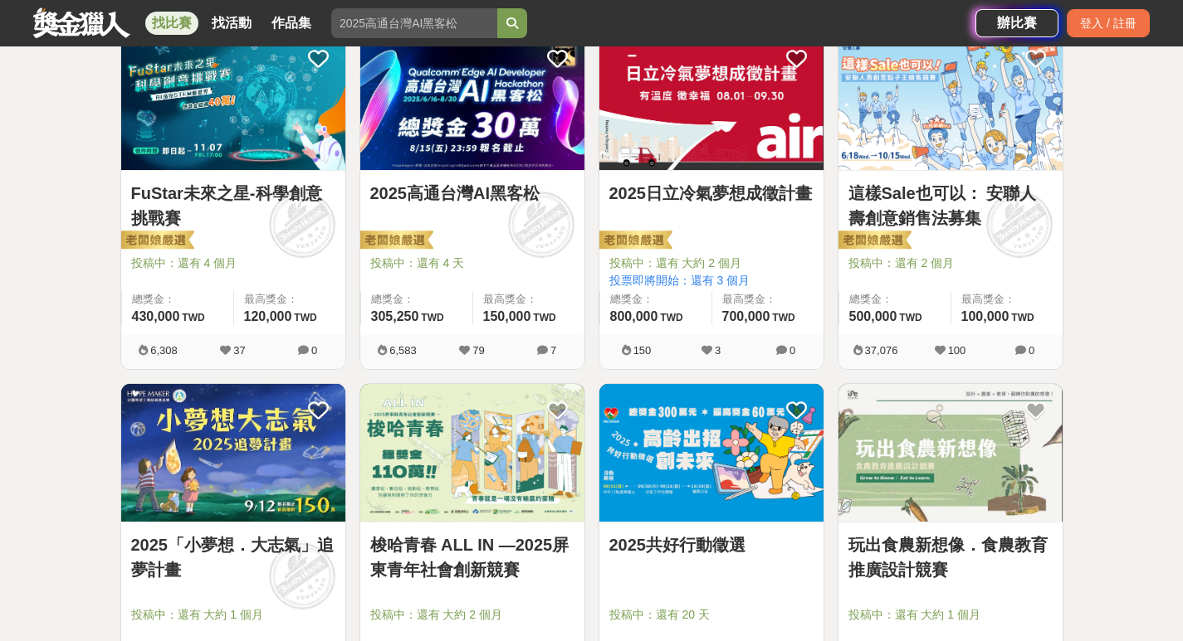
click at [963, 207] on link "這樣Sale也可以： 安聯人壽創意銷售法募集" at bounding box center [950, 206] width 204 height 50
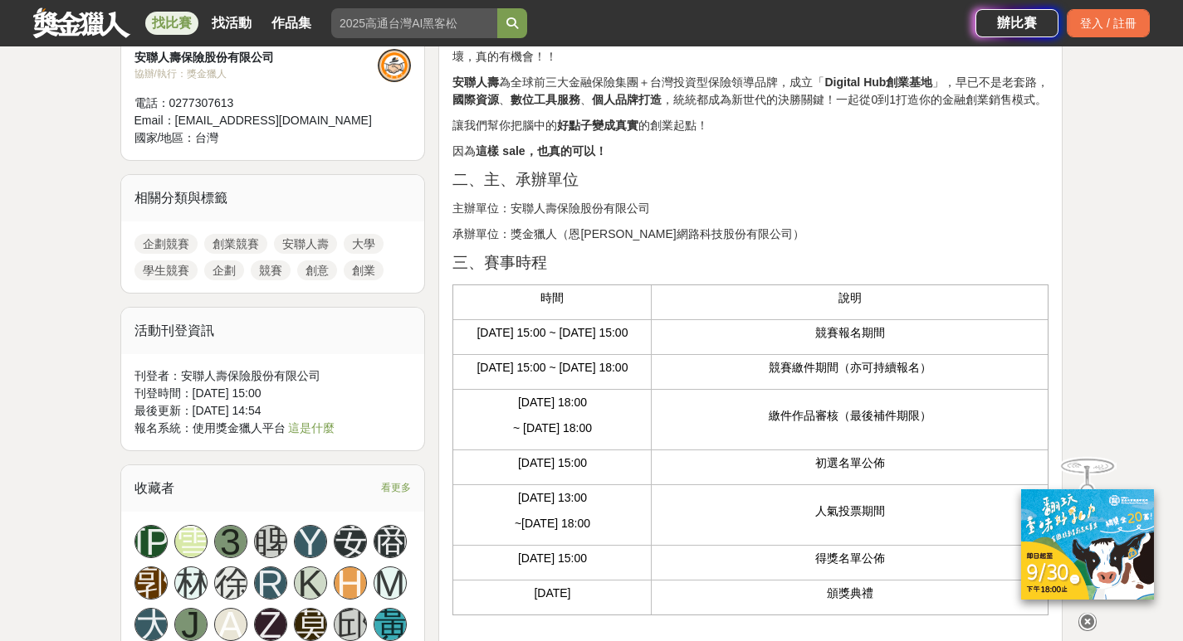
scroll to position [830, 0]
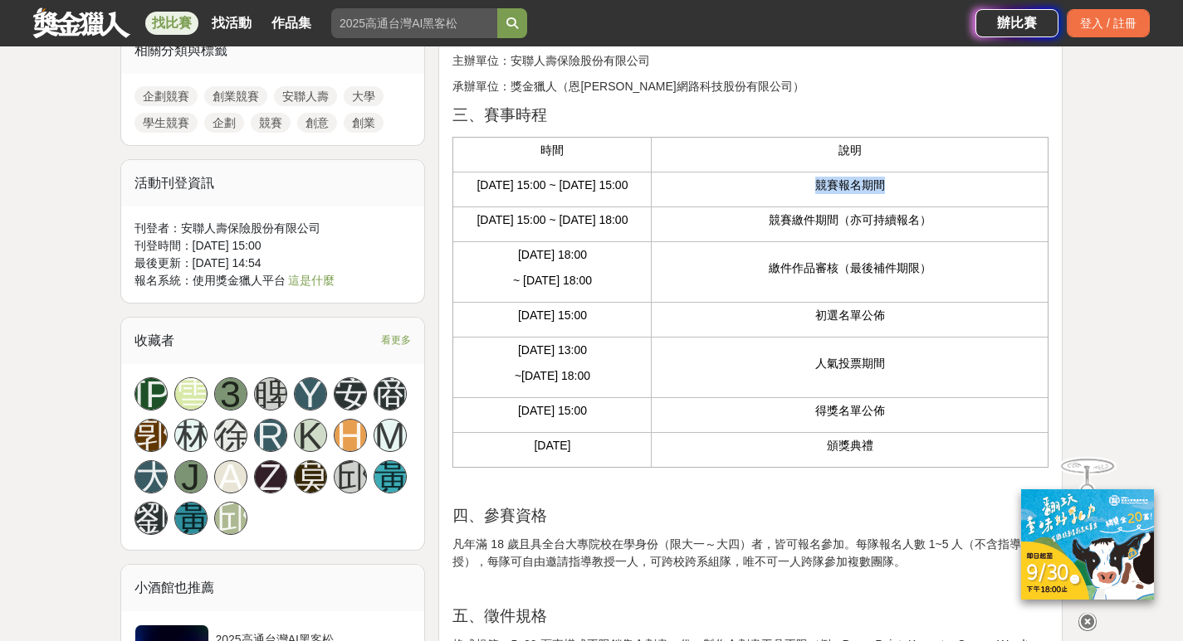
drag, startPoint x: 805, startPoint y: 194, endPoint x: 894, endPoint y: 196, distance: 88.8
click at [894, 194] on p "競賽報名期間" at bounding box center [849, 185] width 379 height 17
click at [867, 229] on p "競賽繳件期間（亦可持續報名）" at bounding box center [849, 220] width 379 height 17
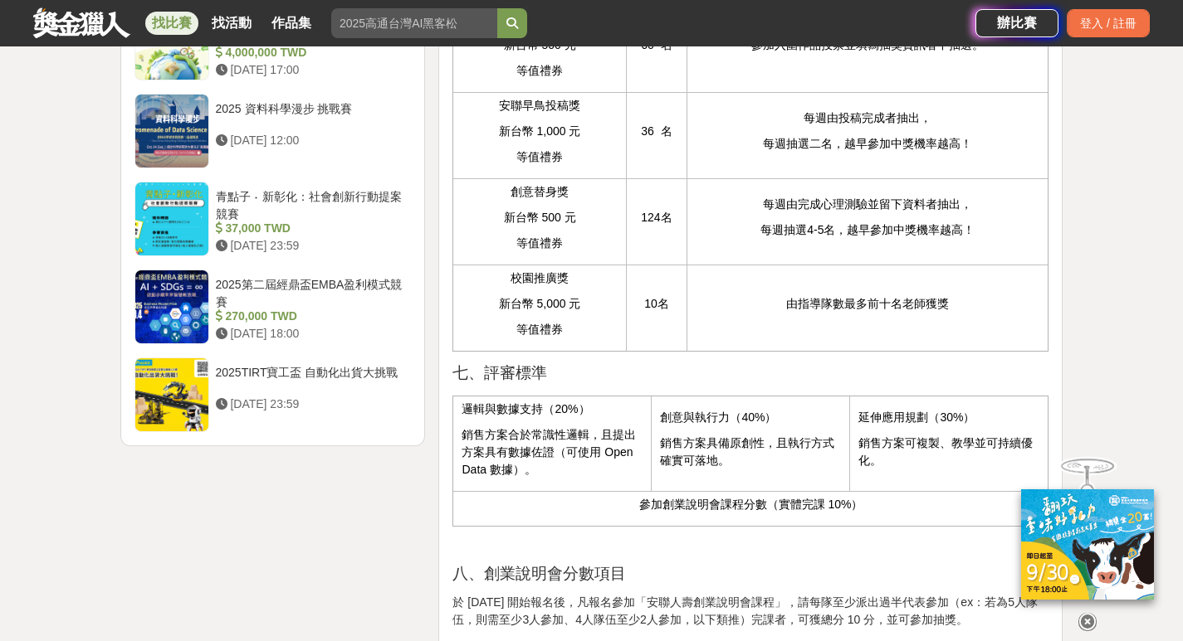
scroll to position [2075, 0]
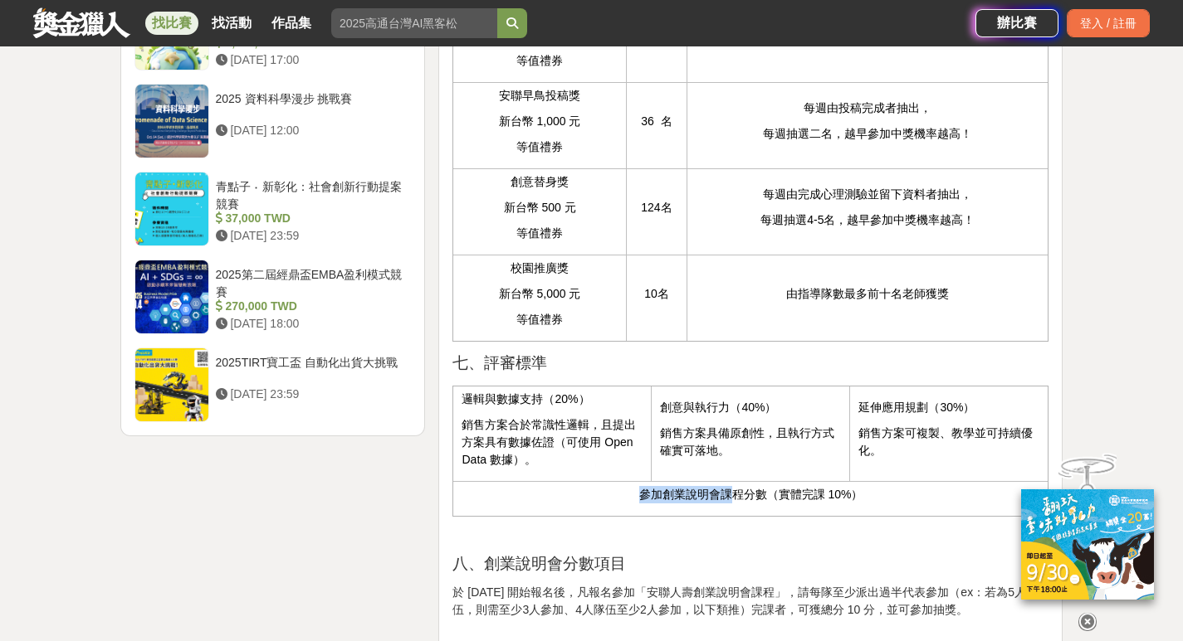
drag, startPoint x: 625, startPoint y: 525, endPoint x: 728, endPoint y: 523, distance: 102.9
click at [728, 504] on p "參加創業說明會課程分數（實體完課 10%）" at bounding box center [750, 494] width 578 height 17
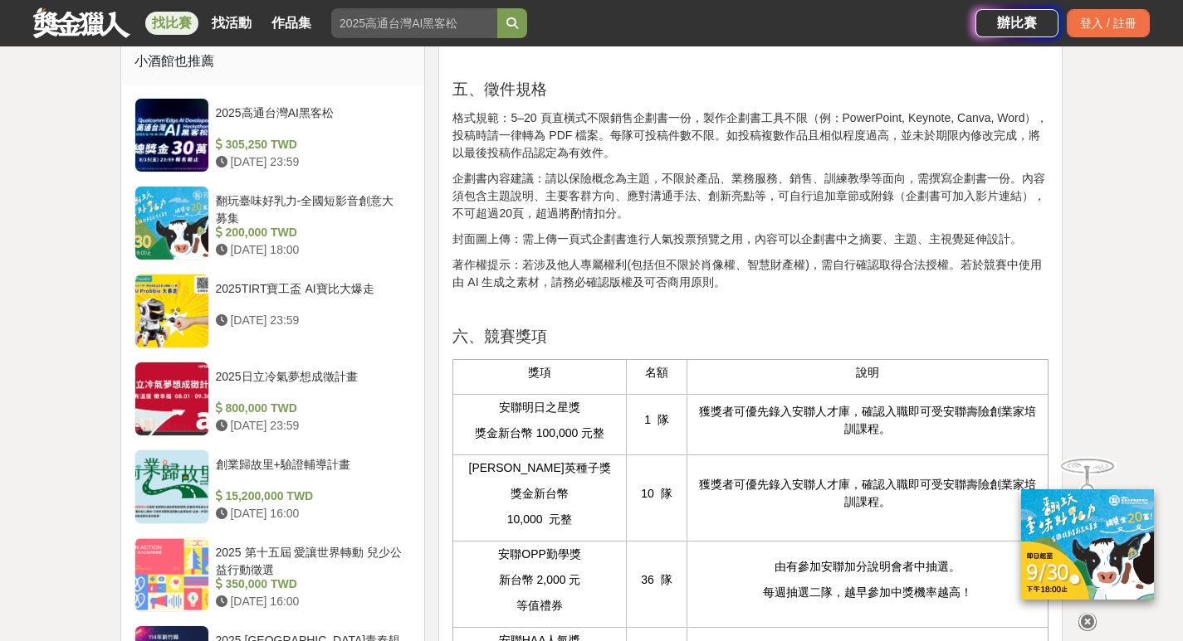
scroll to position [1328, 0]
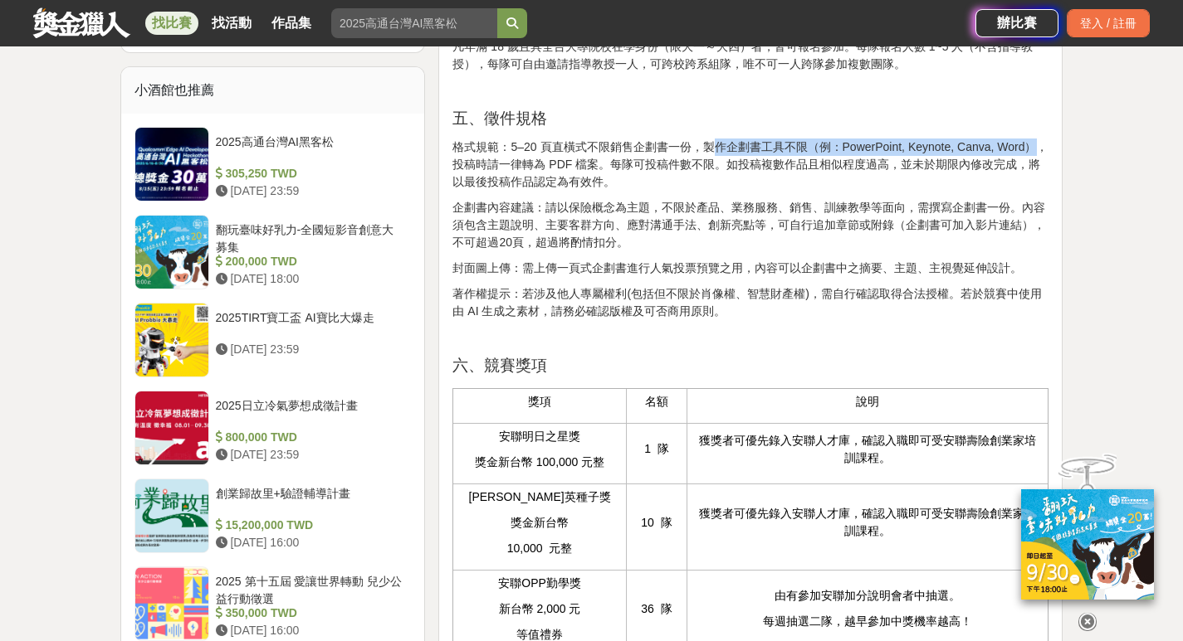
drag, startPoint x: 715, startPoint y: 180, endPoint x: 1038, endPoint y: 181, distance: 322.8
click at [1038, 181] on p "格式規範：5–20 頁直橫式不限銷售企劃書一份，製作企劃書工具不限（例：PowerPoint, Keynote, Canva, Word），投稿時請一律轉為 …" at bounding box center [750, 165] width 596 height 52
click at [1017, 191] on p "格式規範：5–20 頁直橫式不限銷售企劃書一份，製作企劃書工具不限（例：PowerPoint, Keynote, Canva, Word），投稿時請一律轉為 …" at bounding box center [750, 165] width 596 height 52
drag, startPoint x: 551, startPoint y: 201, endPoint x: 598, endPoint y: 194, distance: 47.8
click at [598, 191] on p "格式規範：5–20 頁直橫式不限銷售企劃書一份，製作企劃書工具不限（例：PowerPoint, Keynote, Canva, Word），投稿時請一律轉為 …" at bounding box center [750, 165] width 596 height 52
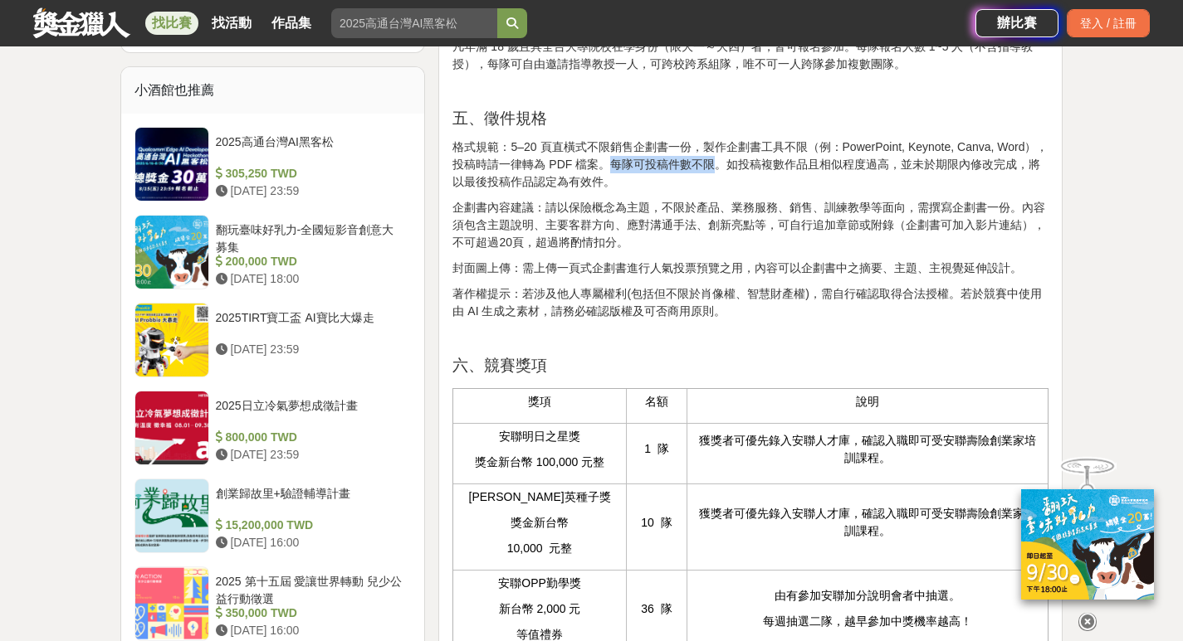
drag, startPoint x: 603, startPoint y: 193, endPoint x: 713, endPoint y: 204, distance: 110.1
click at [713, 191] on p "格式規範：5–20 頁直橫式不限銷售企劃書一份，製作企劃書工具不限（例：PowerPoint, Keynote, Canva, Word），投稿時請一律轉為 …" at bounding box center [750, 165] width 596 height 52
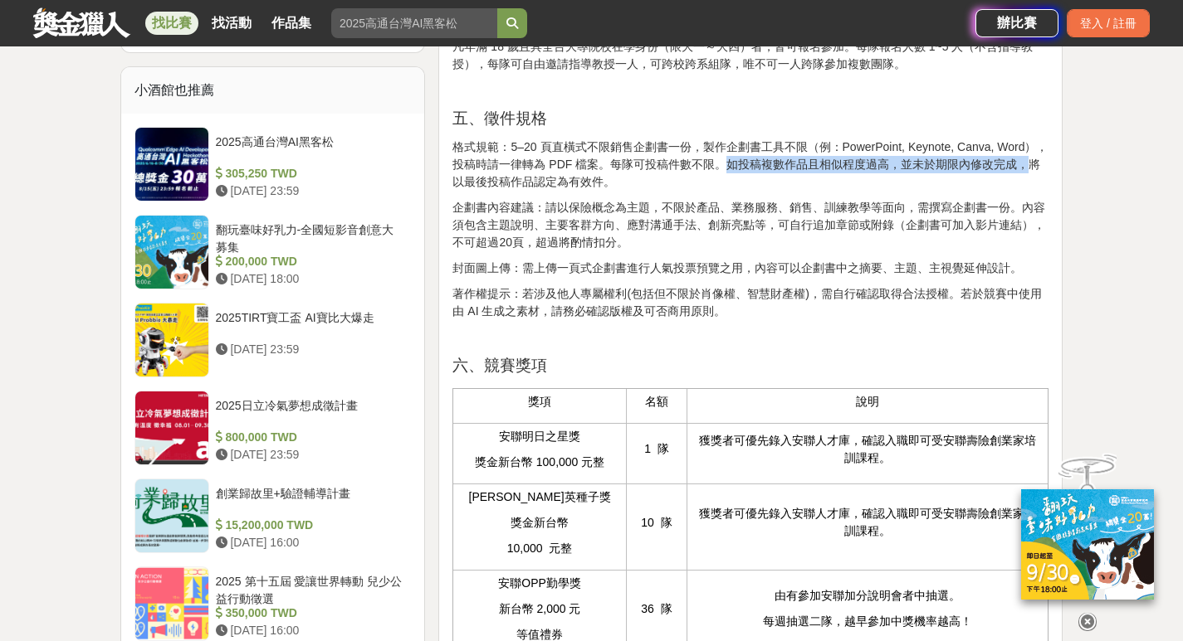
drag, startPoint x: 727, startPoint y: 198, endPoint x: 1024, endPoint y: 199, distance: 297.1
click at [1024, 191] on p "格式規範：5–20 頁直橫式不限銷售企劃書一份，製作企劃書工具不限（例：PowerPoint, Keynote, Canva, Word），投稿時請一律轉為 …" at bounding box center [750, 165] width 596 height 52
click at [577, 191] on p "格式規範：5–20 頁直橫式不限銷售企劃書一份，製作企劃書工具不限（例：PowerPoint, Keynote, Canva, Word），投稿時請一律轉為 …" at bounding box center [750, 165] width 596 height 52
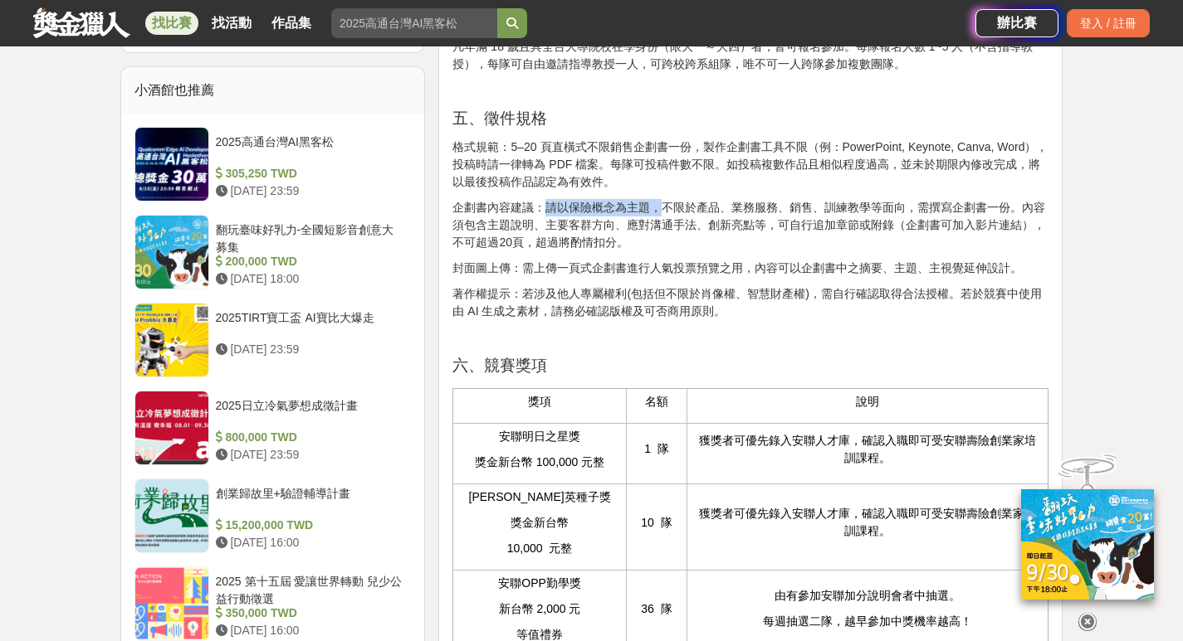
drag, startPoint x: 544, startPoint y: 244, endPoint x: 657, endPoint y: 243, distance: 112.9
click at [657, 243] on p "企劃書內容建議：請以保險概念為主題，不限於產品、業務服務、銷售、訓練教學等面向，需撰寫企劃書一份。內容須包含主題說明、主要客群方向、應對溝通手法、創新亮點等，…" at bounding box center [750, 225] width 596 height 52
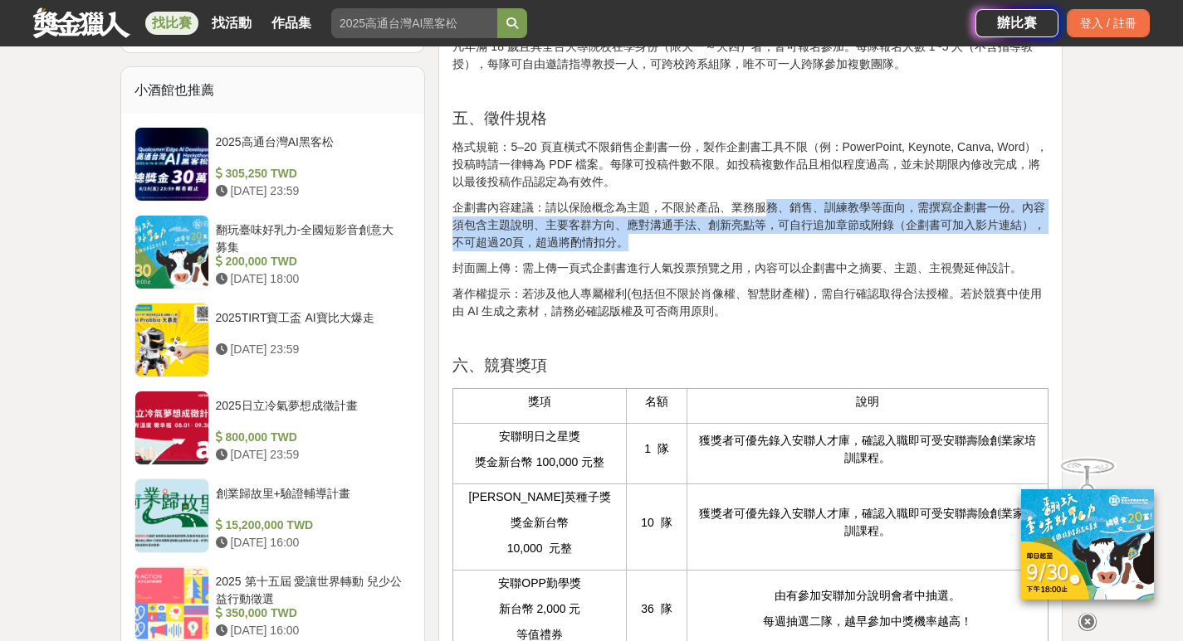
drag, startPoint x: 765, startPoint y: 244, endPoint x: 990, endPoint y: 277, distance: 227.3
click at [990, 251] on p "企劃書內容建議：請以保險概念為主題，不限於產品、業務服務、銷售、訓練教學等面向，需撰寫企劃書一份。內容須包含主題說明、主要客群方向、應對溝通手法、創新亮點等，…" at bounding box center [750, 225] width 596 height 52
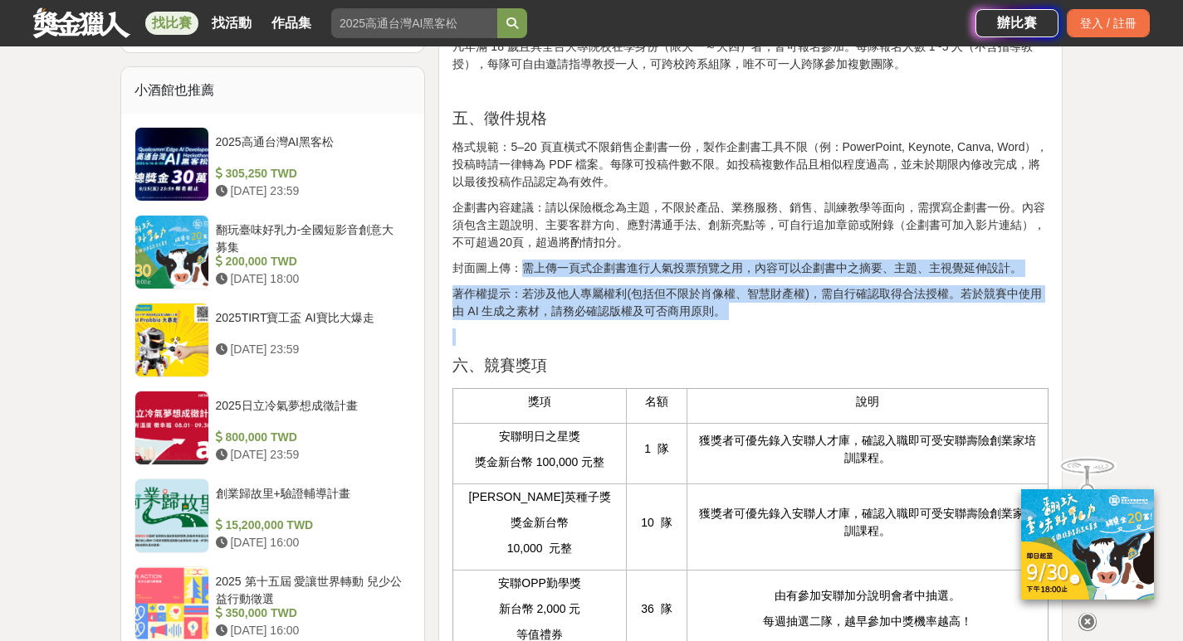
drag, startPoint x: 521, startPoint y: 305, endPoint x: 997, endPoint y: 376, distance: 480.8
click at [873, 320] on p "著作權提示：若涉及他人專屬權利(包括但不限於肖像權、智慧財產權)，需自行確認取得合法授權。若於競賽中使用由 AI 生成之素材，請務必確認版權及可否商用原則。" at bounding box center [750, 302] width 596 height 35
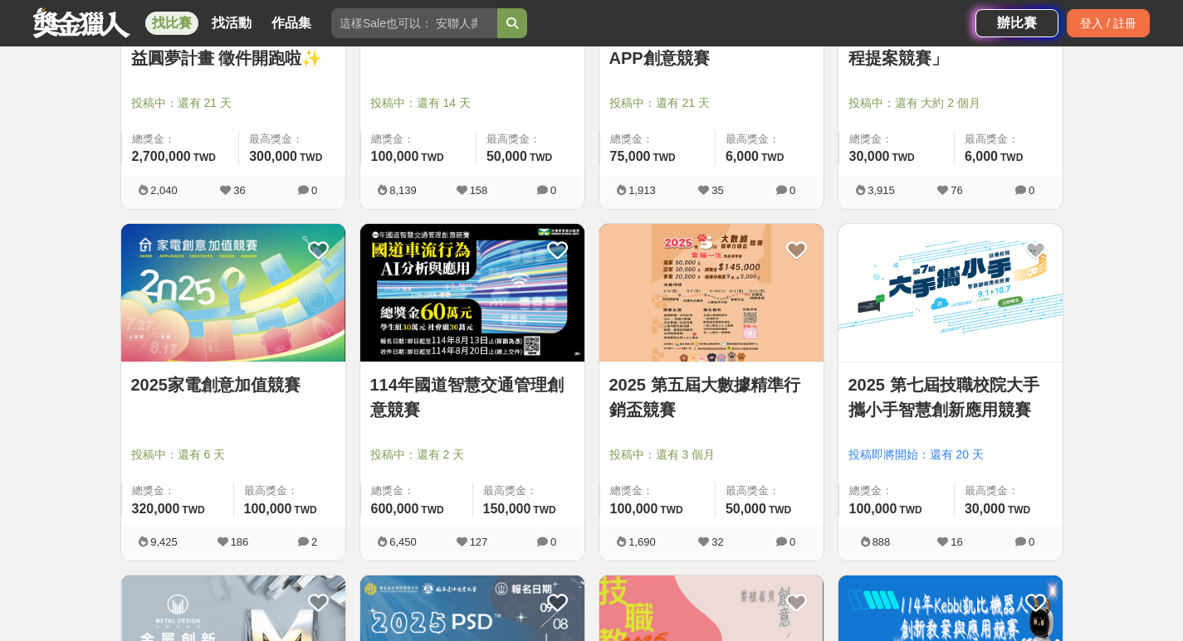
scroll to position [1578, 0]
